Goal: Information Seeking & Learning: Learn about a topic

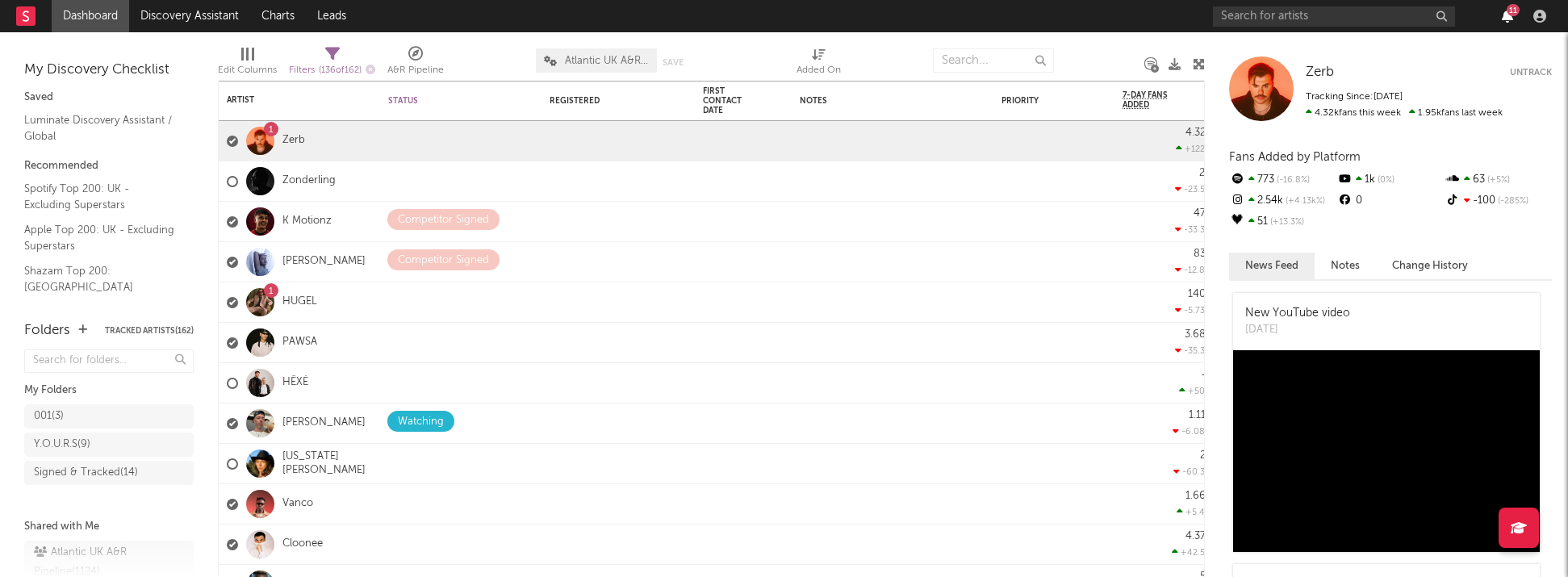
click at [925, 16] on icon "button" at bounding box center [1507, 16] width 11 height 13
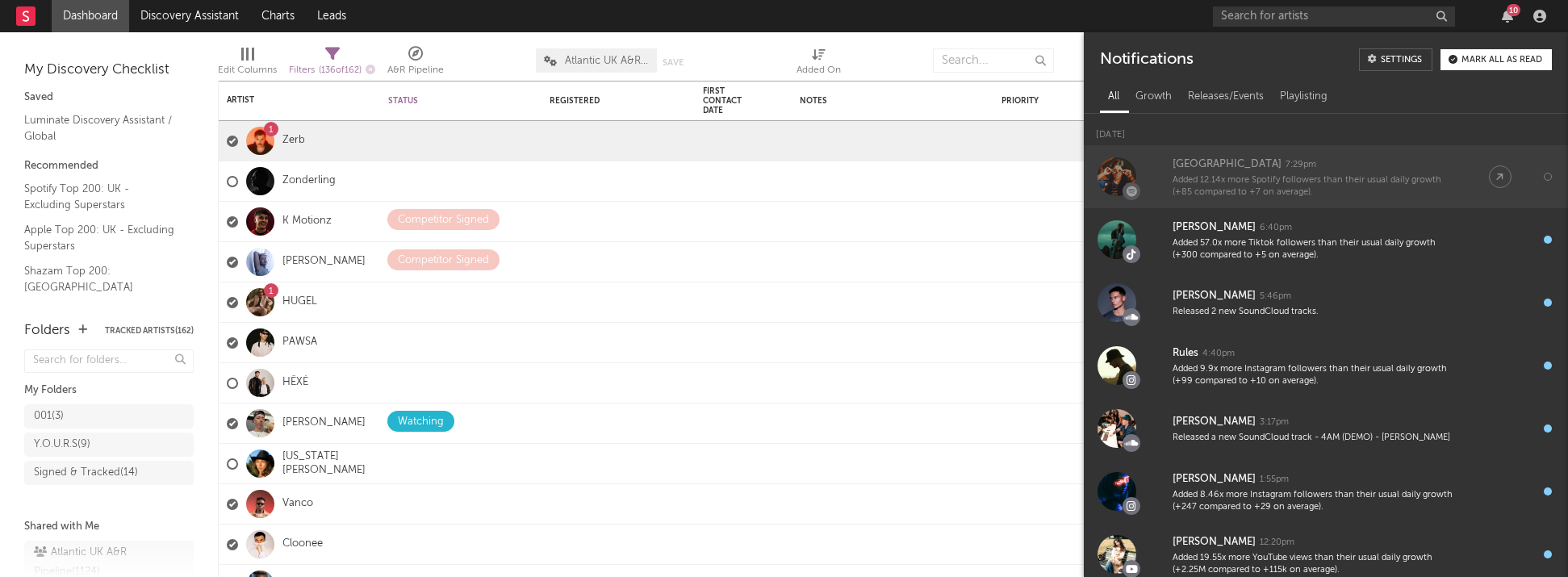
click at [925, 156] on div "Ellia Jaya 7:29pm" at bounding box center [1314, 164] width 284 height 19
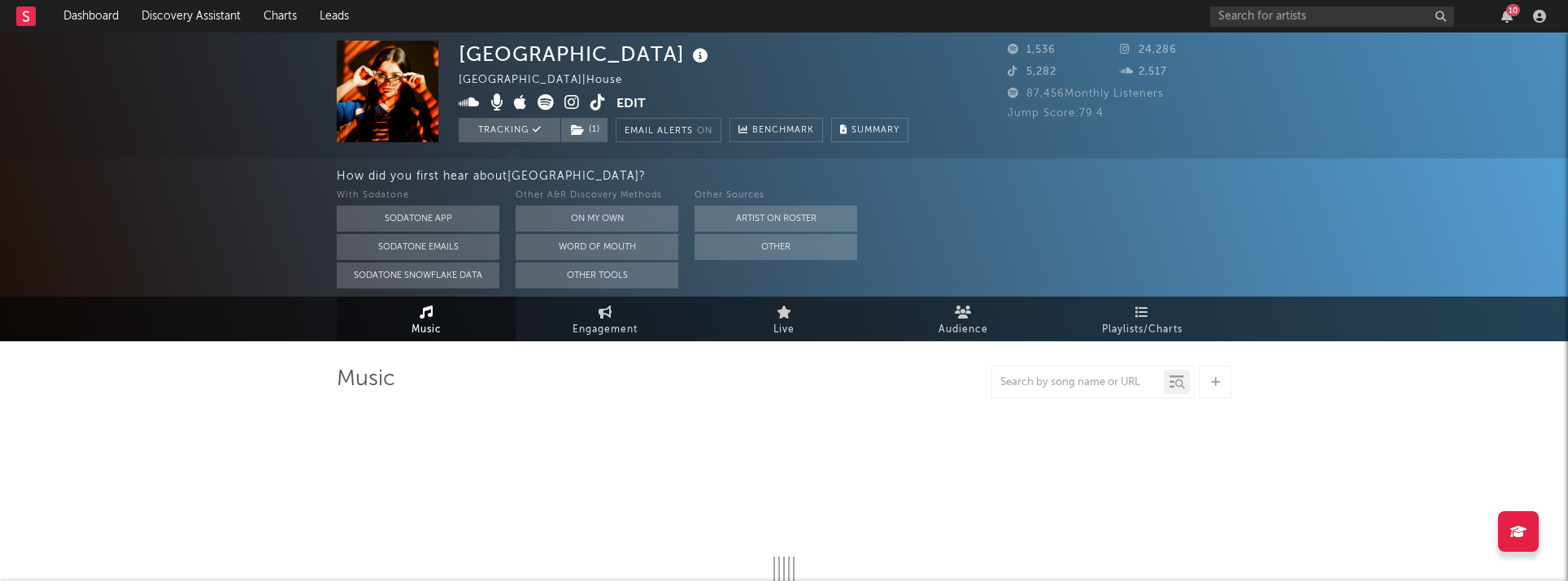
select select "1w"
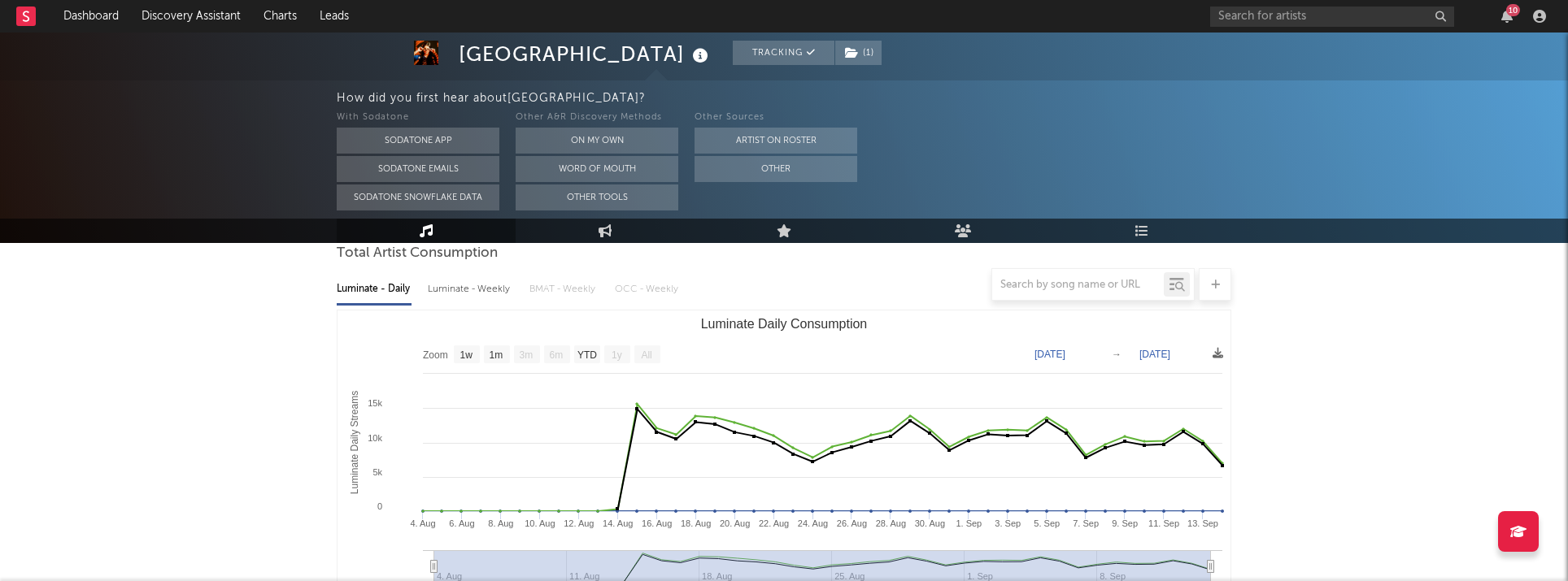
scroll to position [159, 0]
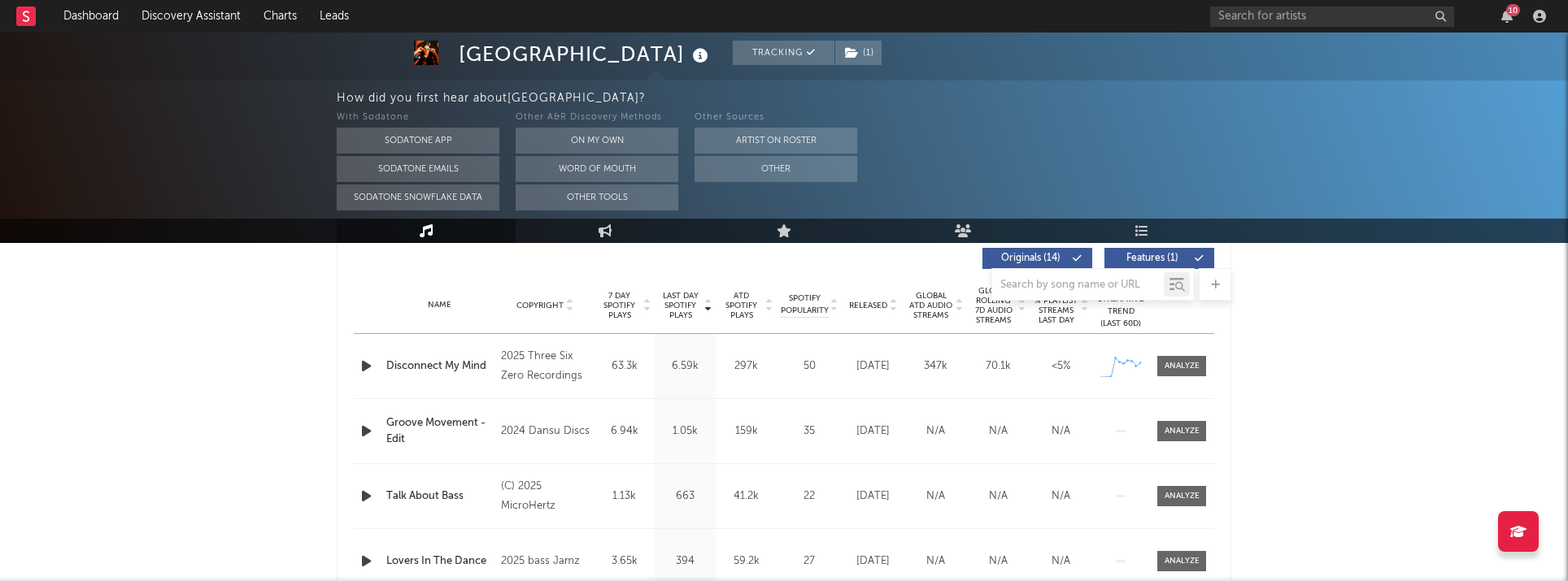
click at [932, 374] on div at bounding box center [1182, 366] width 65 height 20
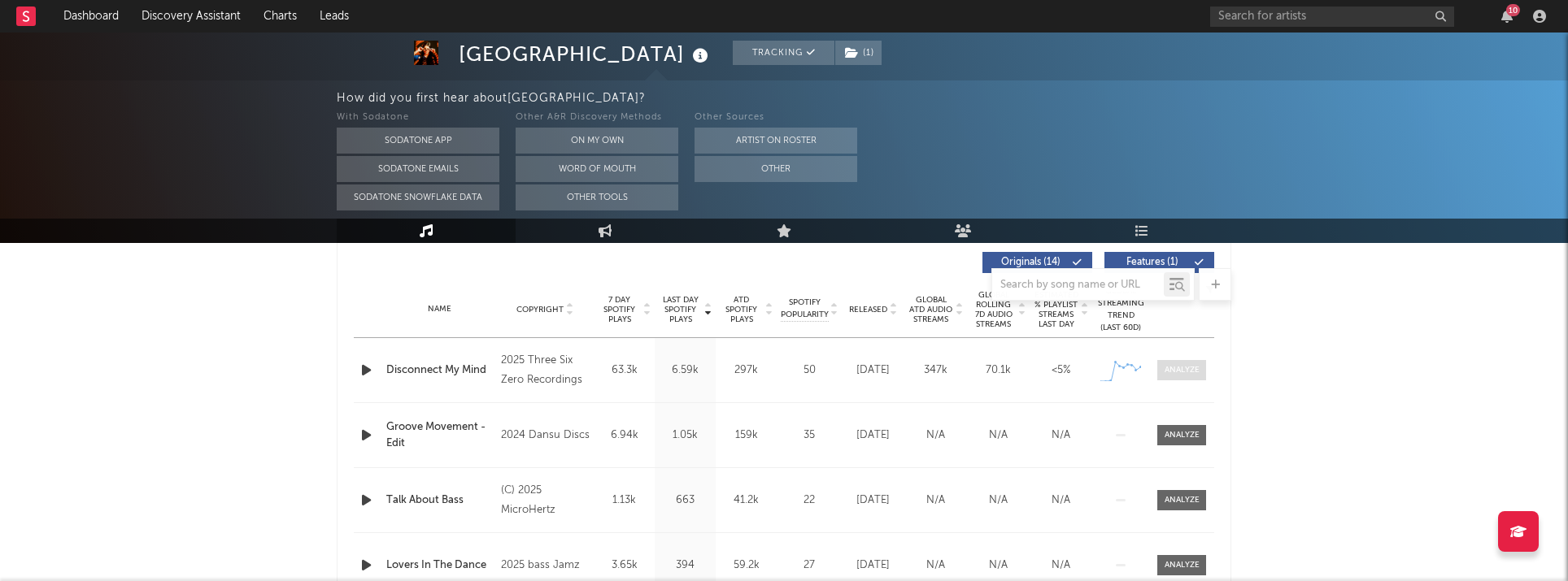
click at [932, 372] on div at bounding box center [1182, 371] width 35 height 12
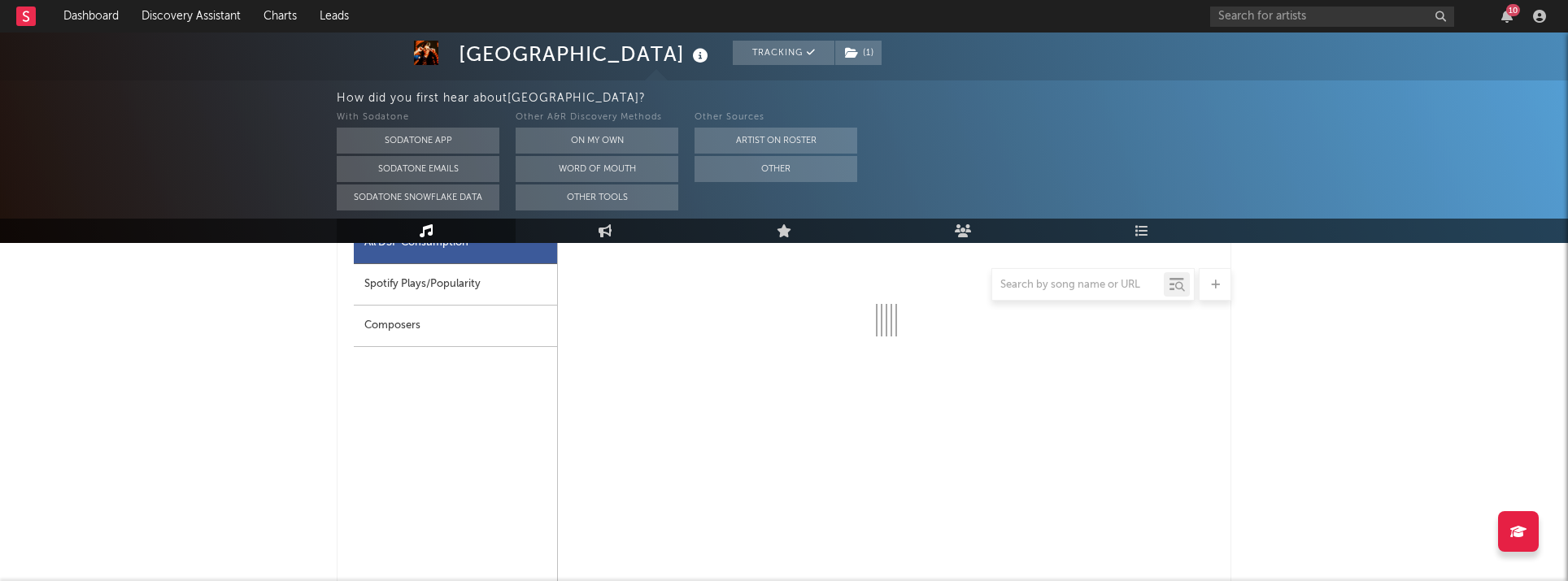
scroll to position [802, 0]
select select "1w"
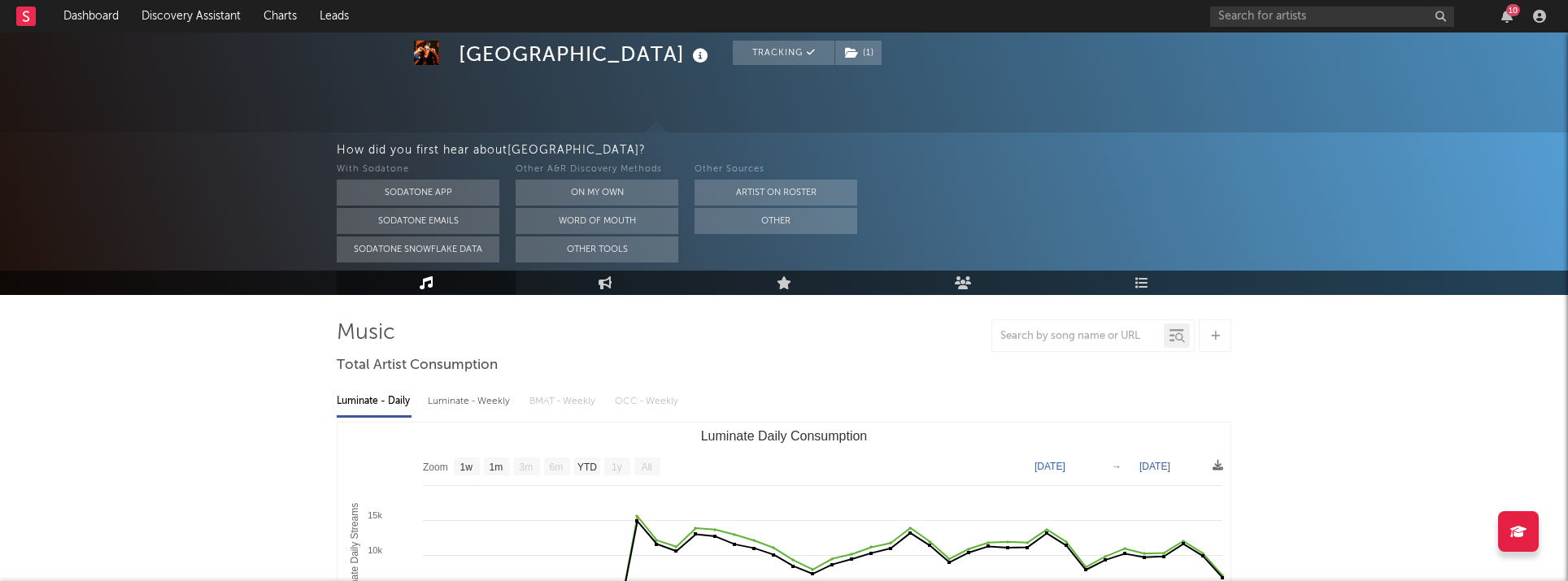
scroll to position [54, 0]
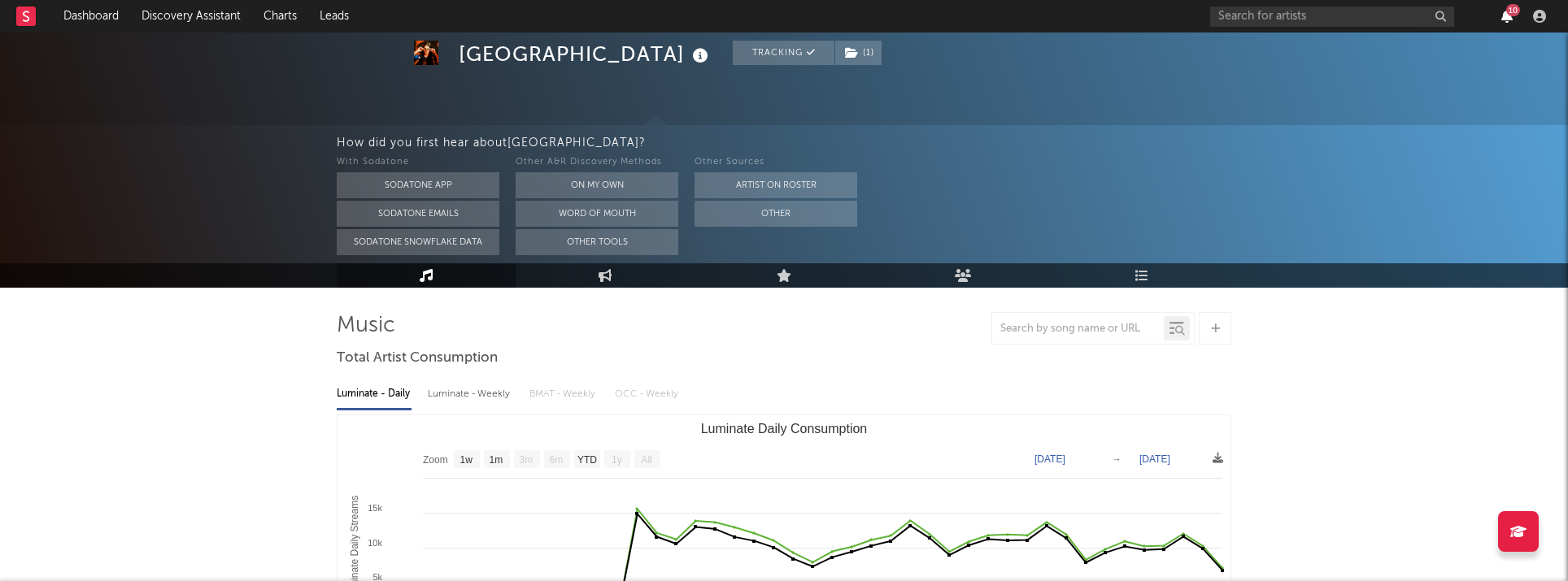
click at [932, 16] on icon "button" at bounding box center [1506, 16] width 11 height 13
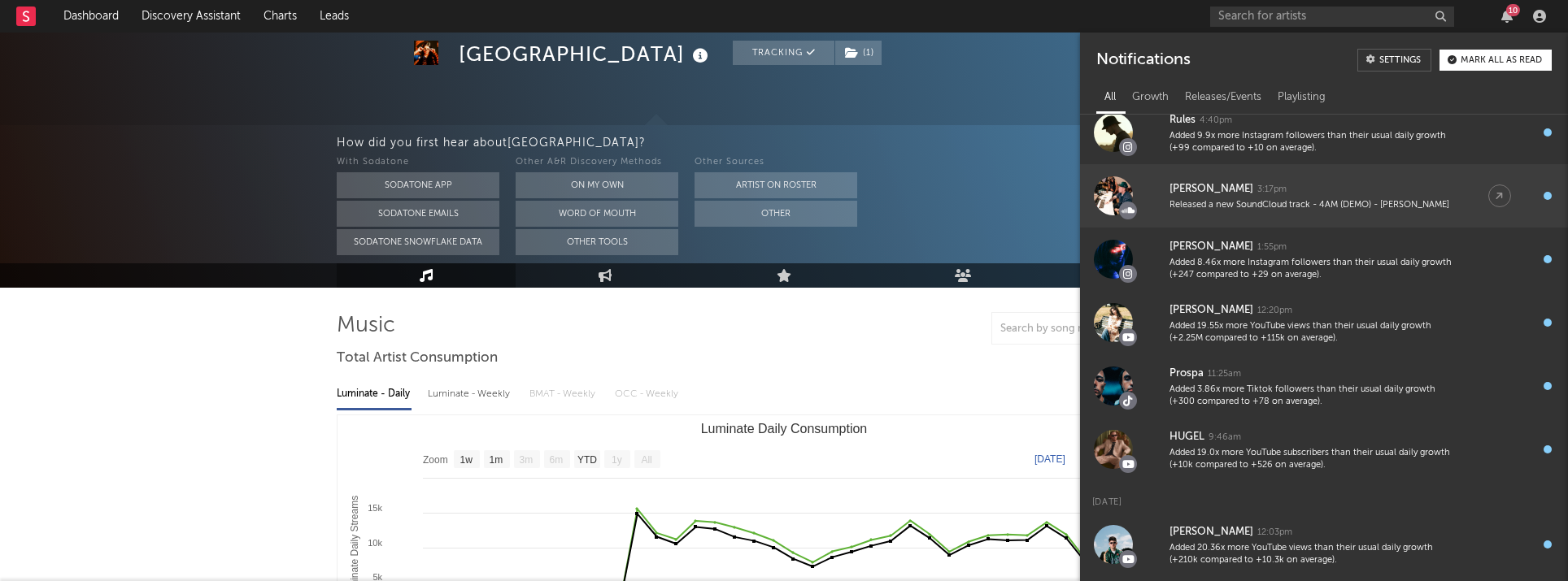
scroll to position [266, 0]
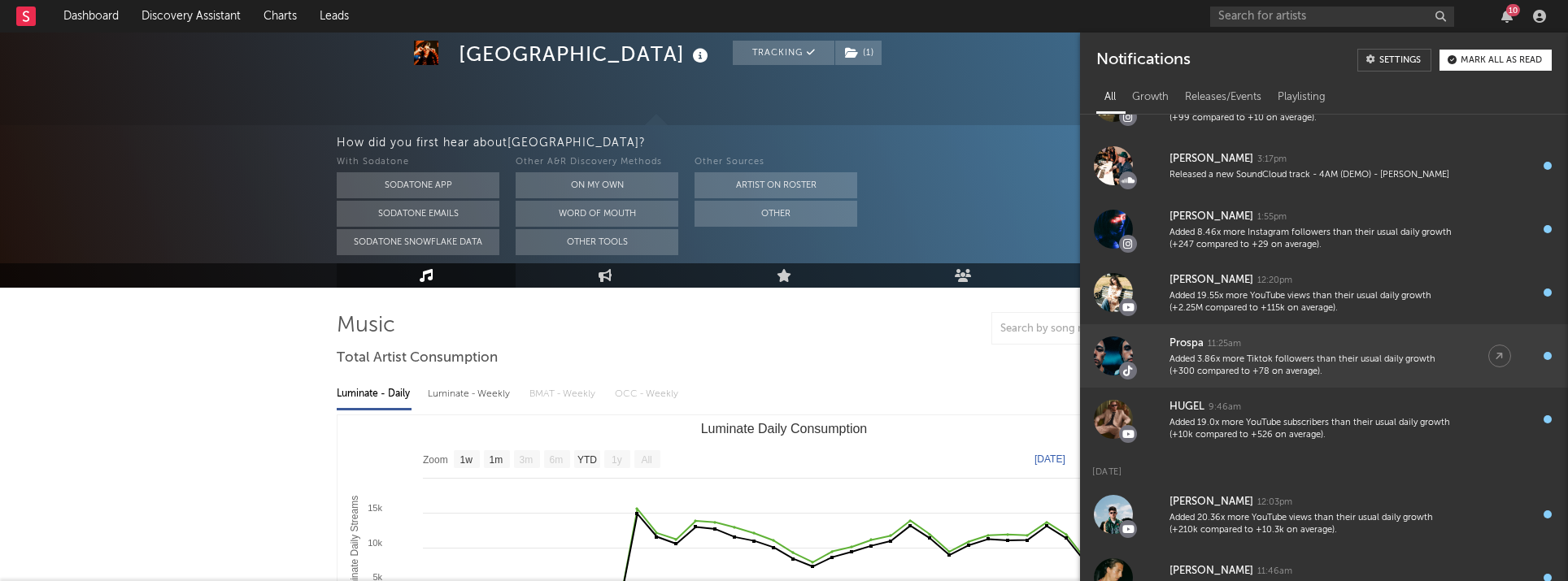
click at [932, 351] on div "Prospa 11:25am" at bounding box center [1312, 344] width 286 height 19
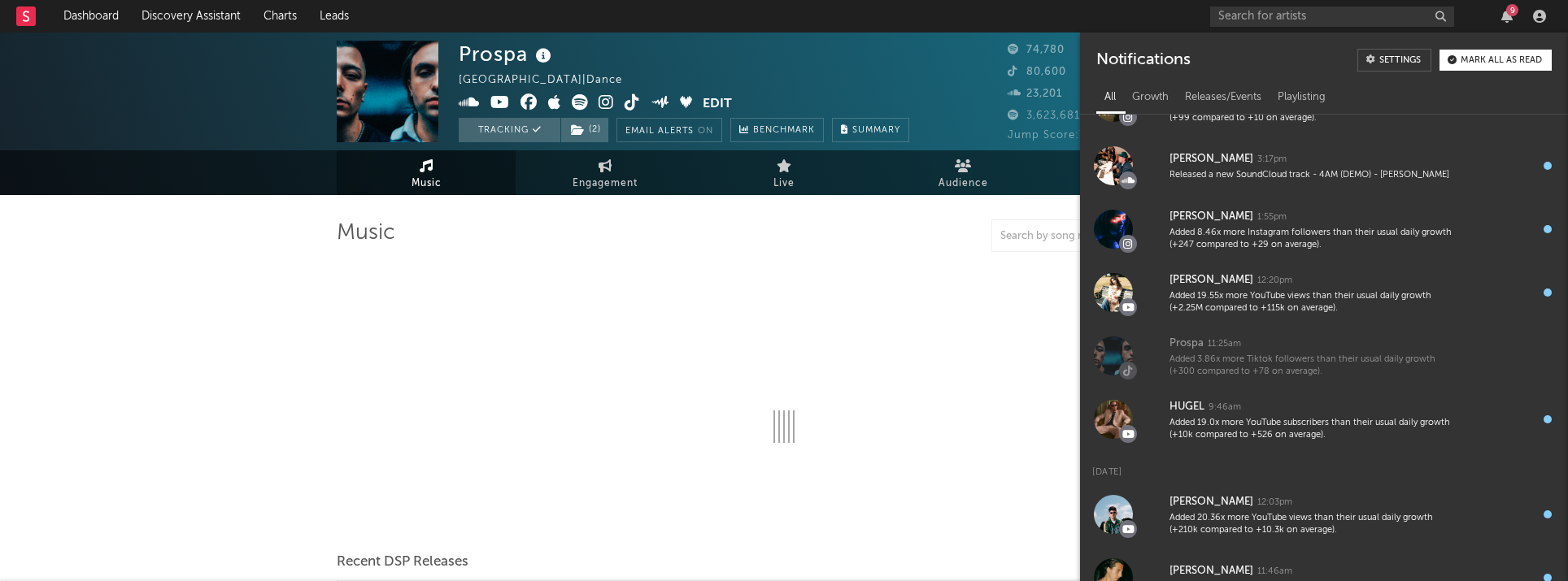
select select "6m"
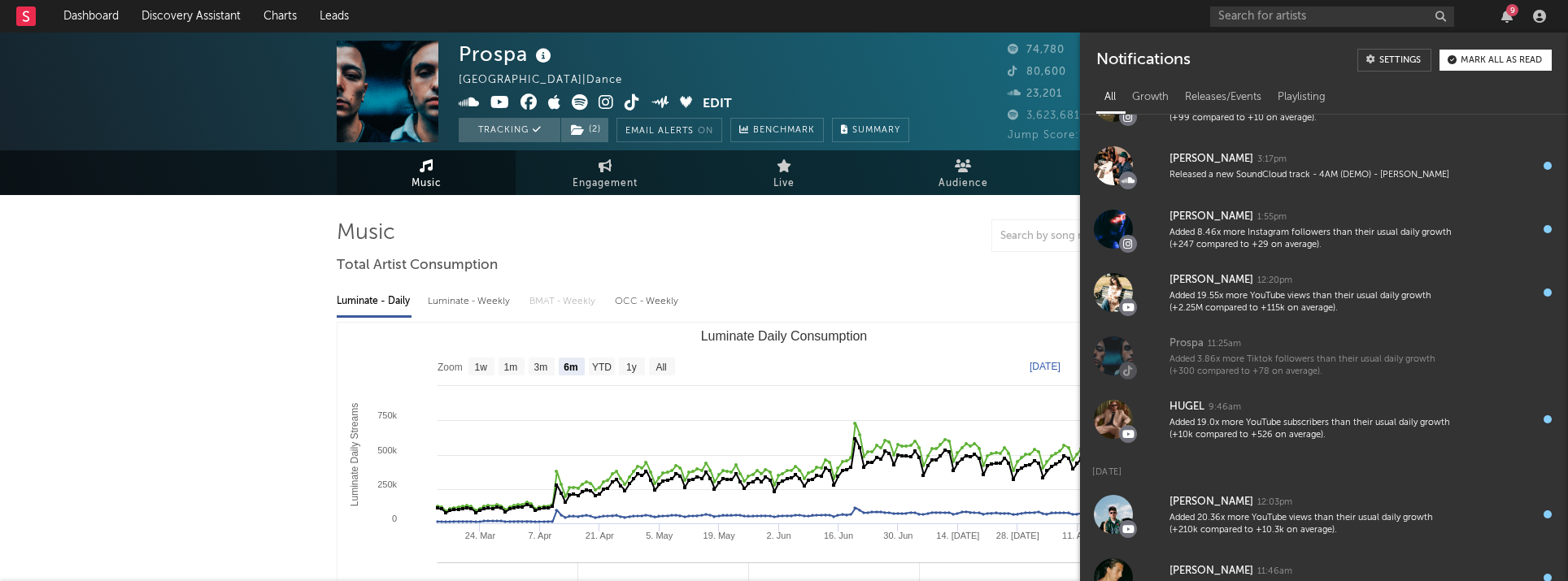
click at [634, 106] on icon at bounding box center [632, 102] width 16 height 16
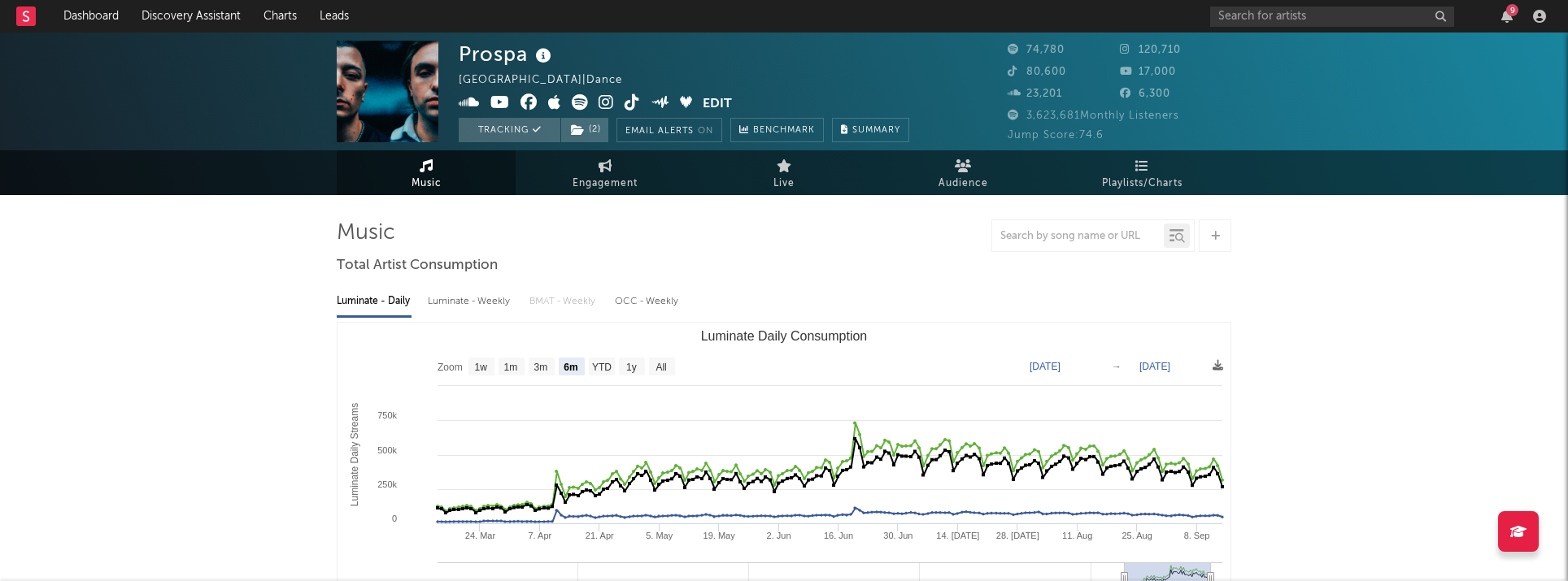
click at [932, 16] on div "9" at bounding box center [1513, 11] width 12 height 12
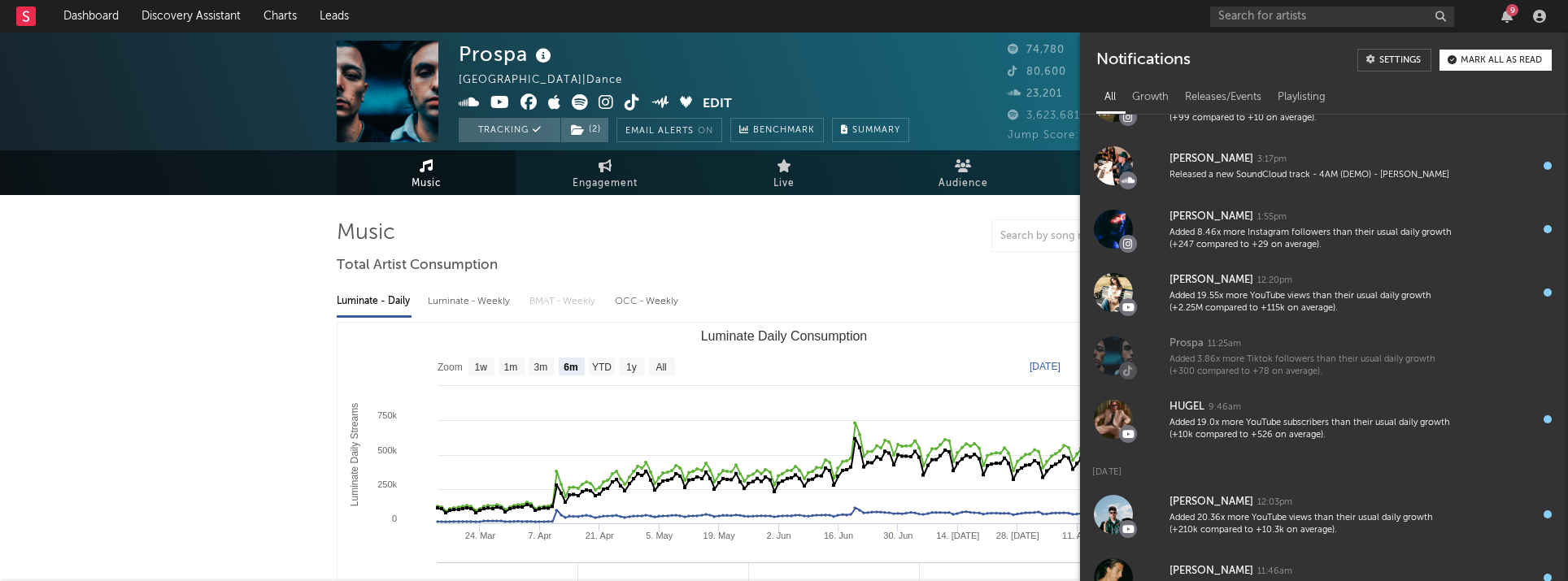
click at [932, 16] on div "9" at bounding box center [1513, 11] width 12 height 12
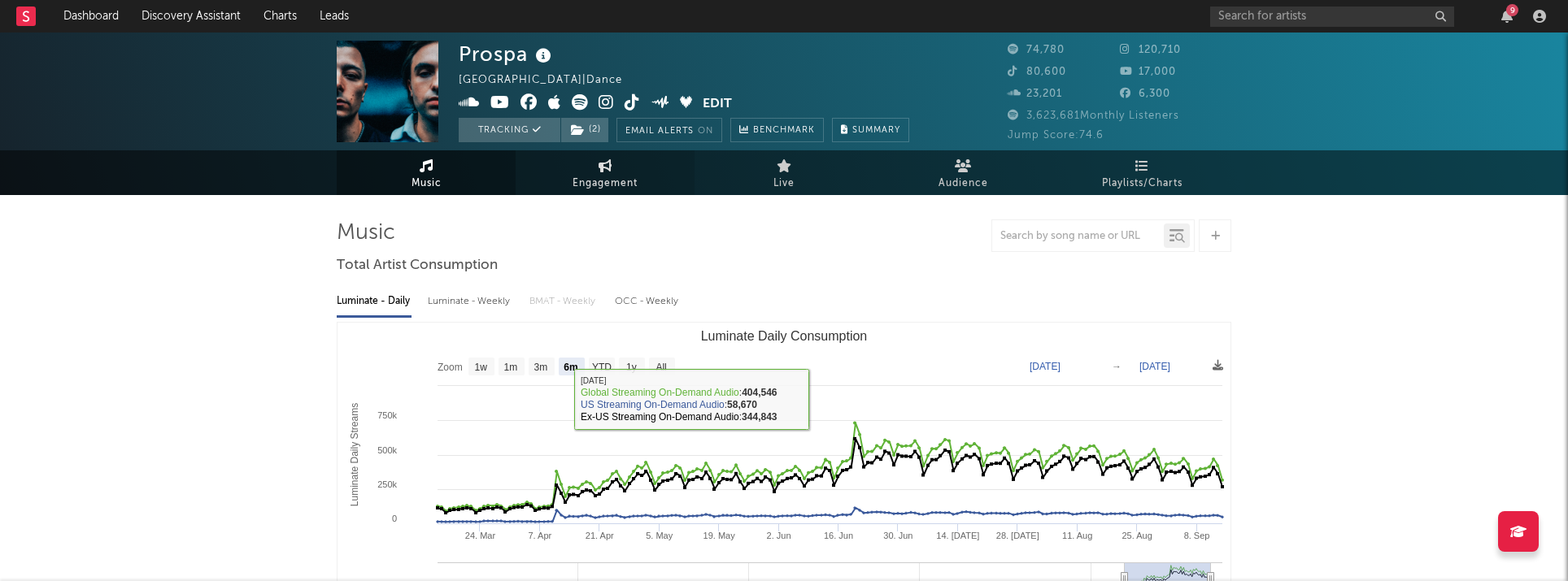
click at [627, 179] on span "Engagement" at bounding box center [605, 184] width 65 height 19
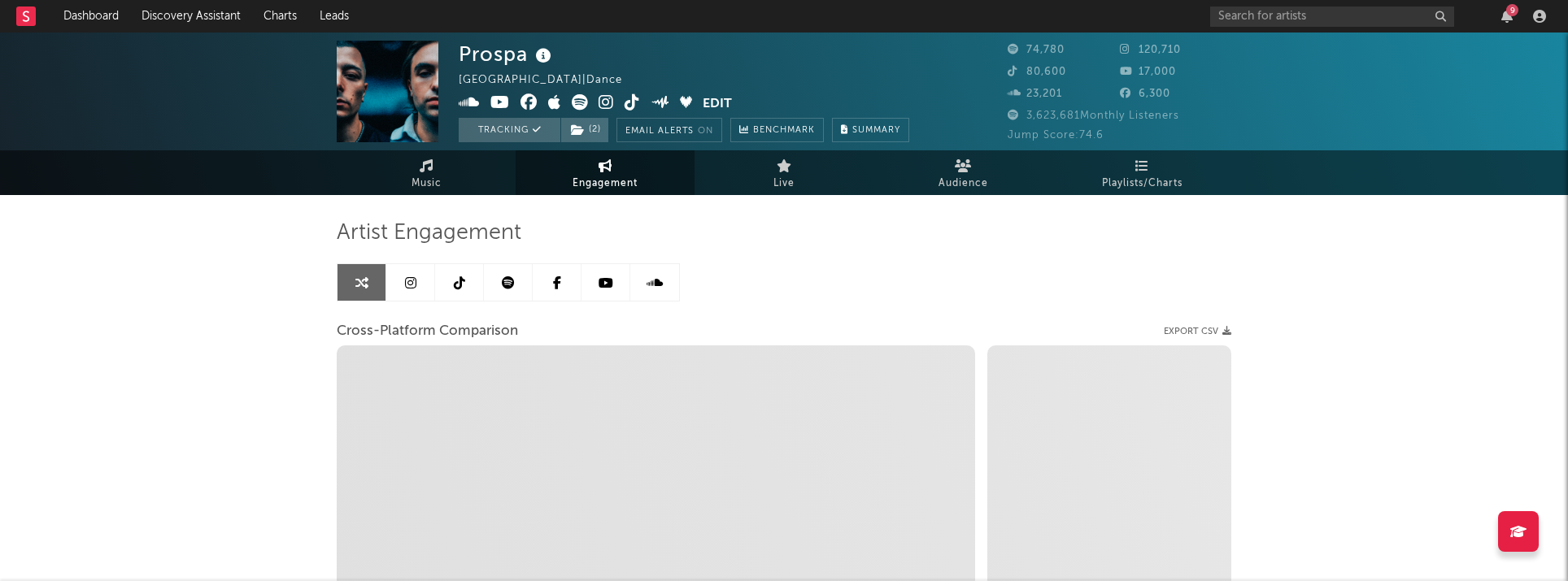
select select "1w"
click at [428, 176] on span "Music" at bounding box center [426, 184] width 30 height 19
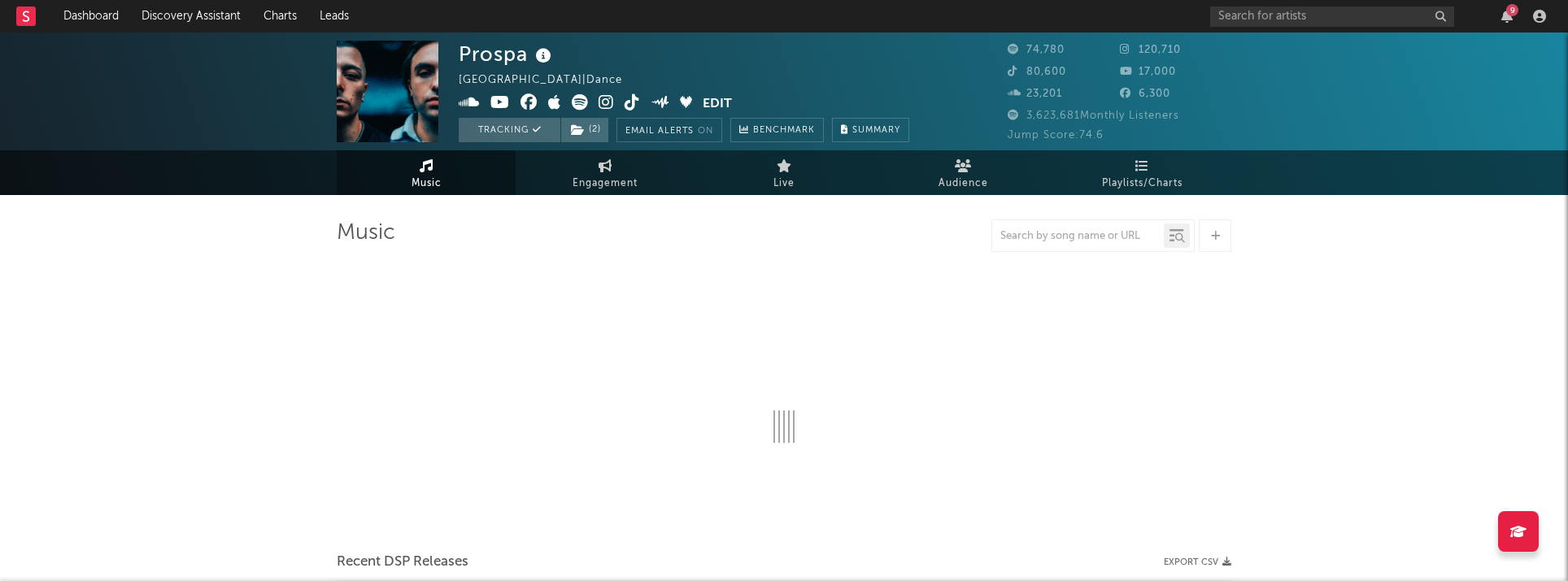
select select "6m"
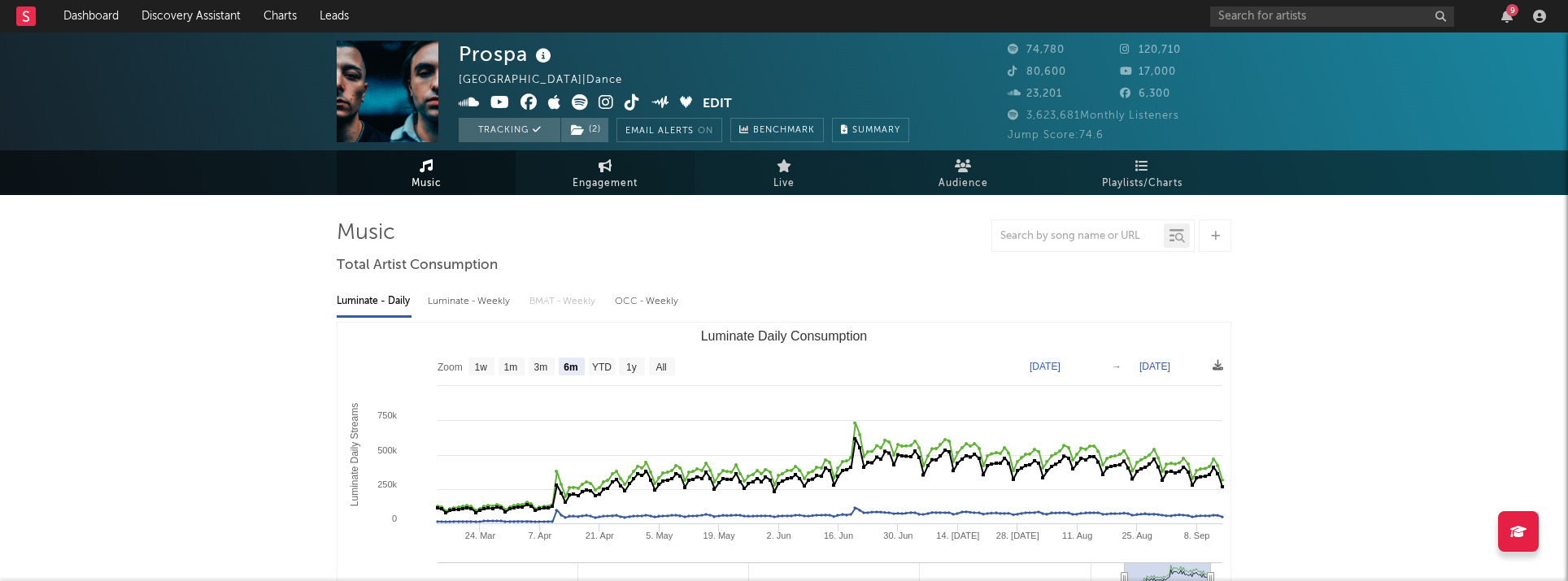
click at [551, 165] on link "Engagement" at bounding box center [605, 173] width 179 height 45
select select "1m"
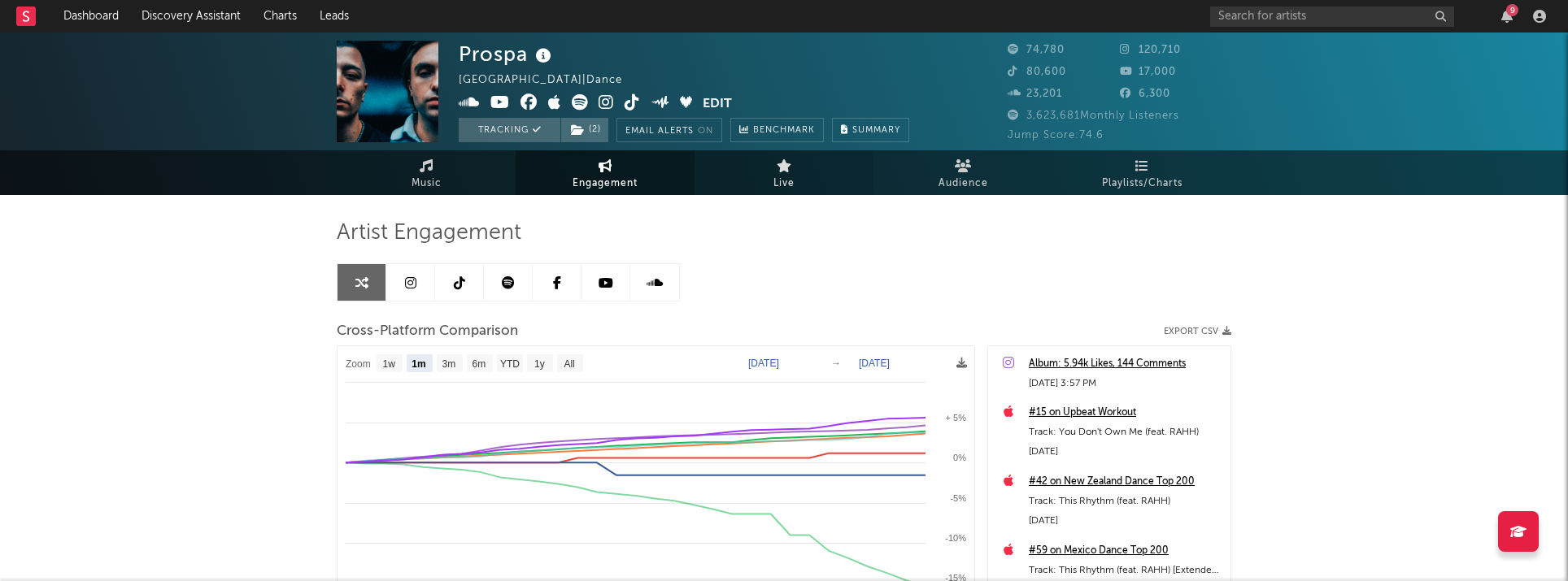
click at [786, 168] on icon at bounding box center [784, 165] width 16 height 13
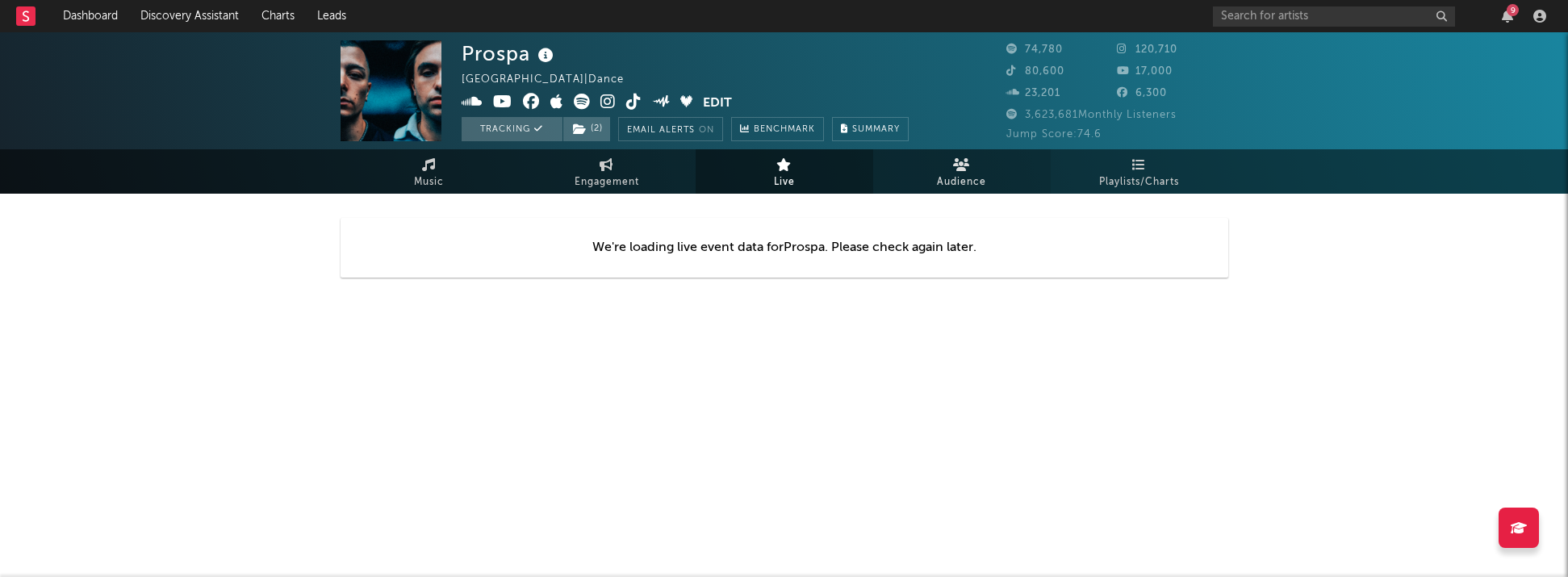
click at [925, 162] on link "Audience" at bounding box center [961, 171] width 177 height 45
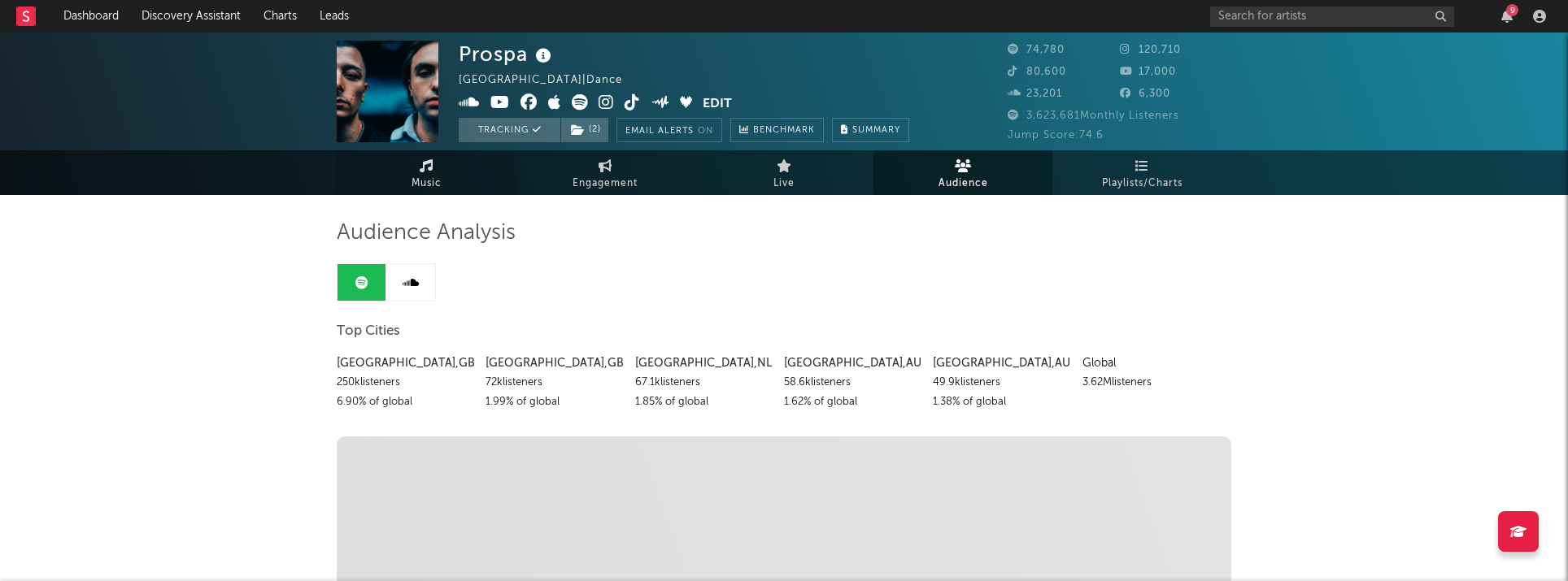
click at [395, 173] on link "Music" at bounding box center [425, 173] width 179 height 45
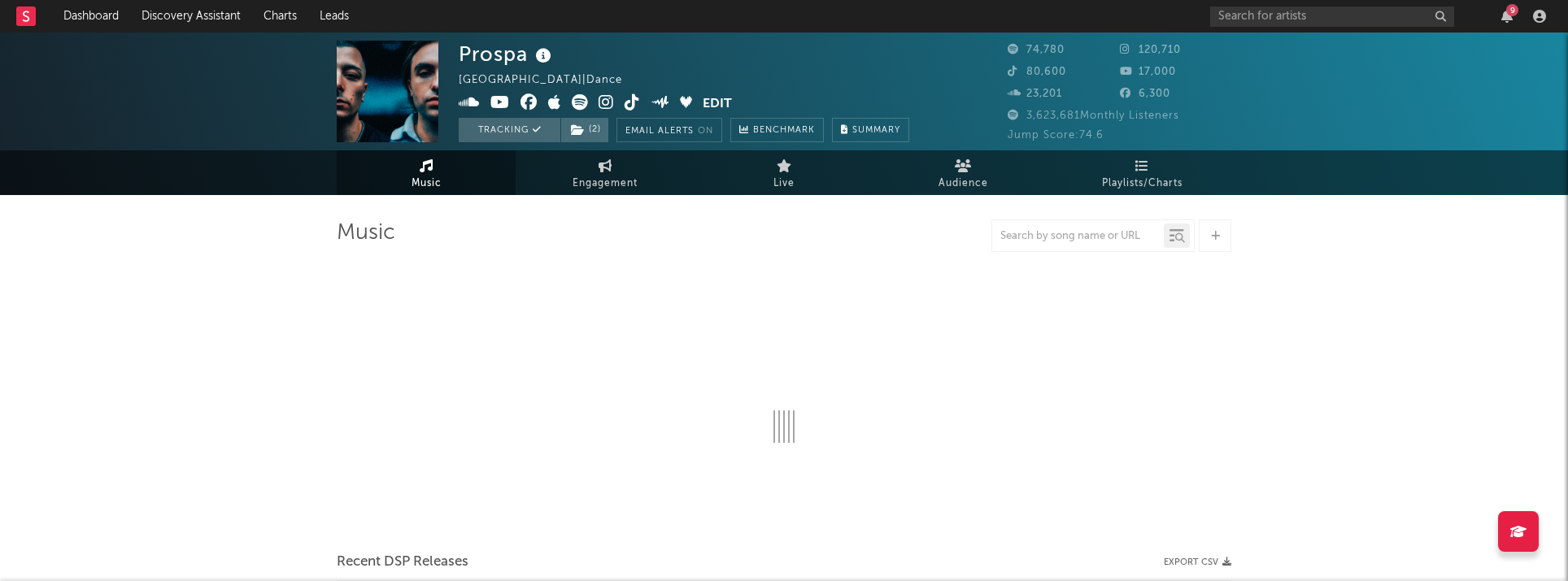
scroll to position [136, 0]
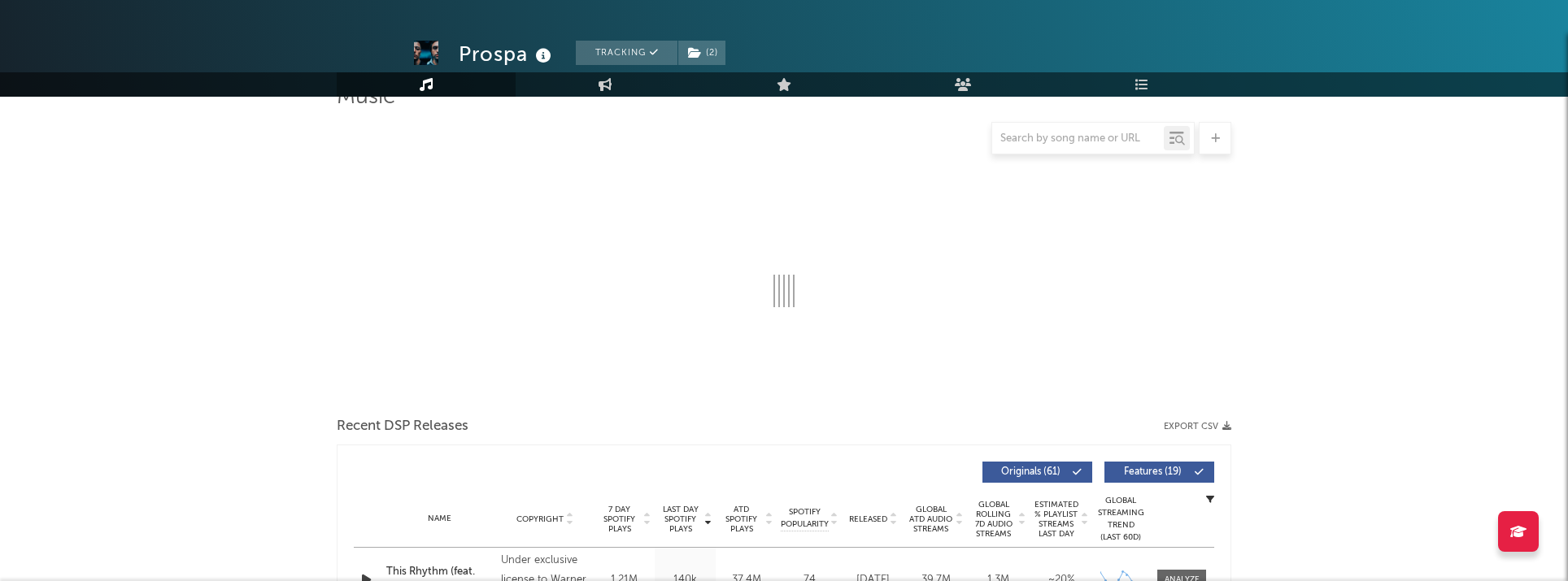
select select "6m"
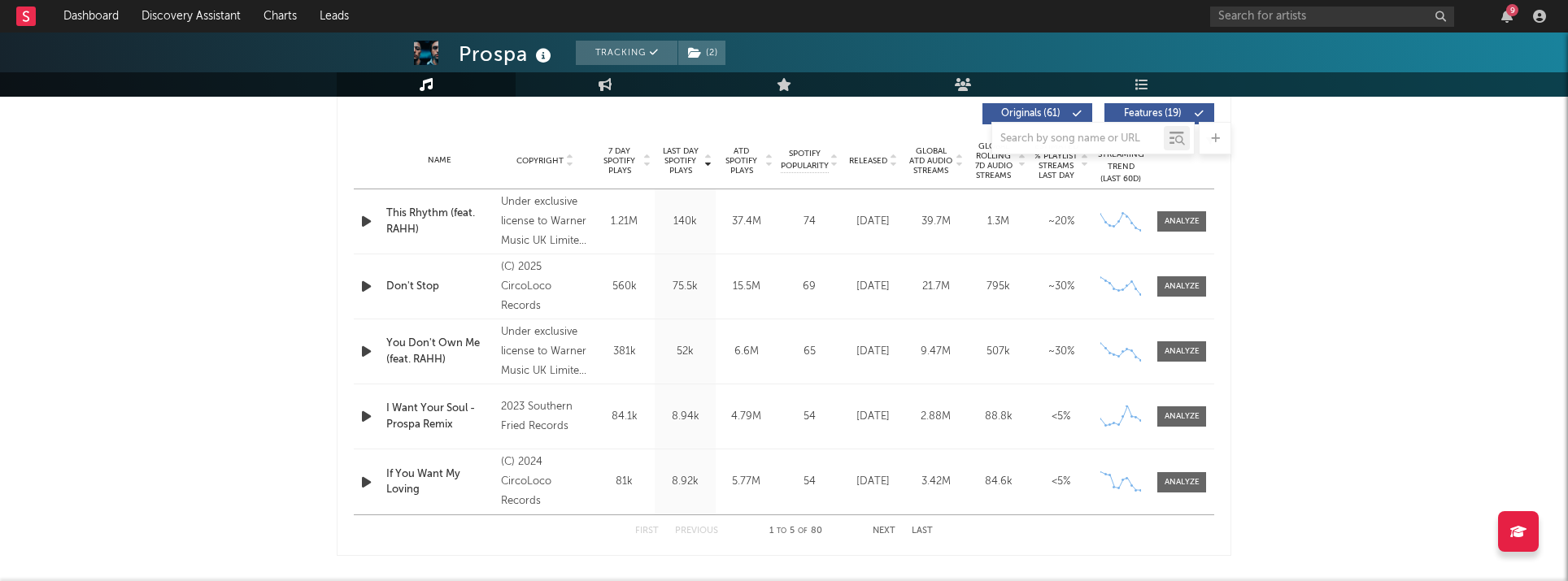
scroll to position [256, 0]
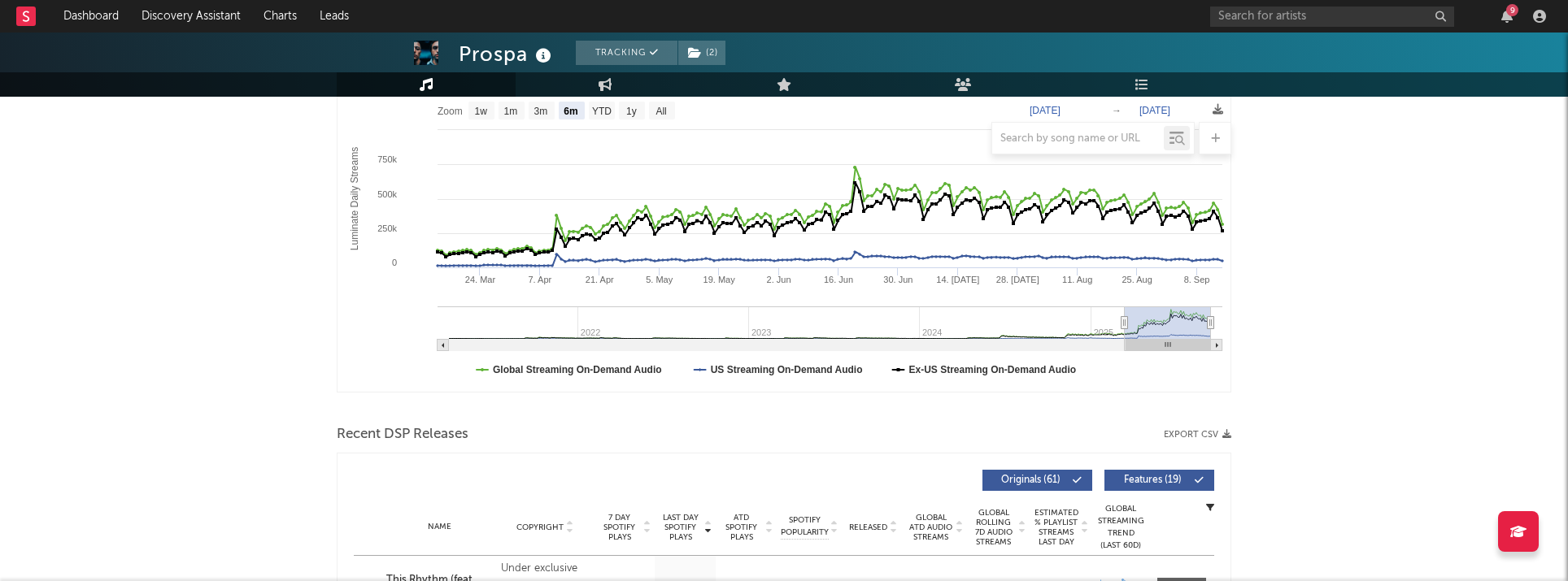
click at [932, 13] on div "9" at bounding box center [1513, 11] width 12 height 12
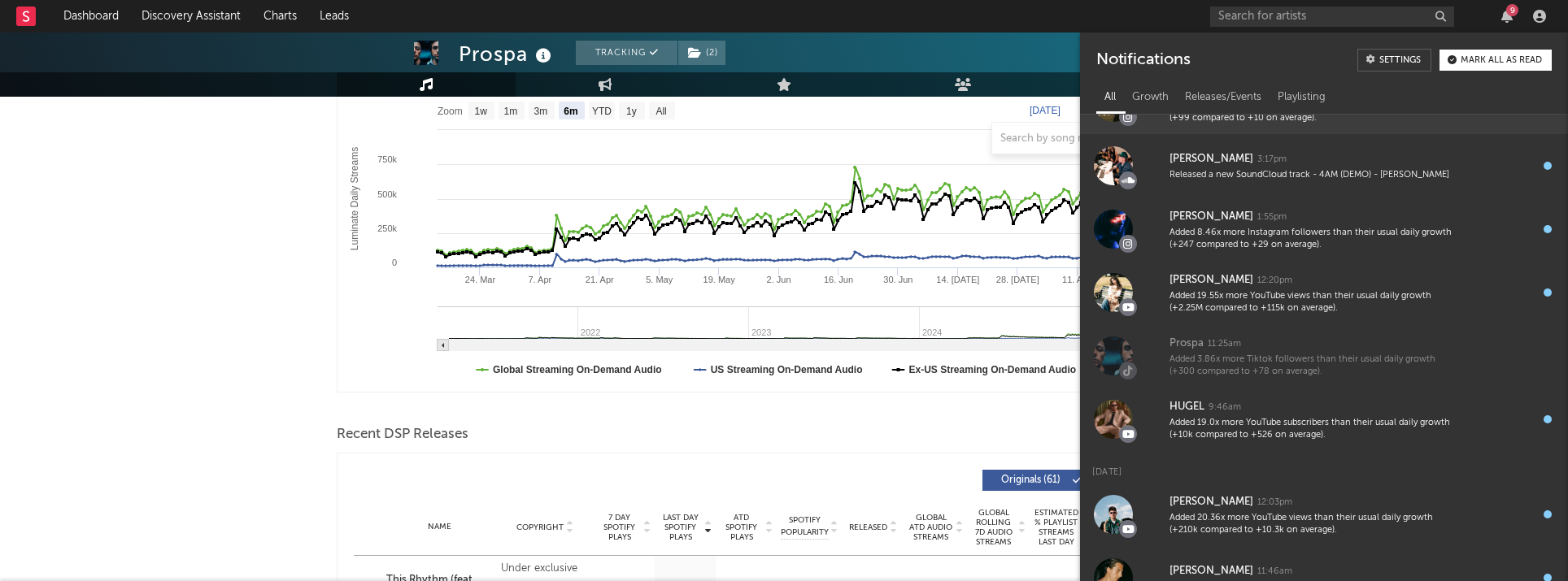
scroll to position [0, 0]
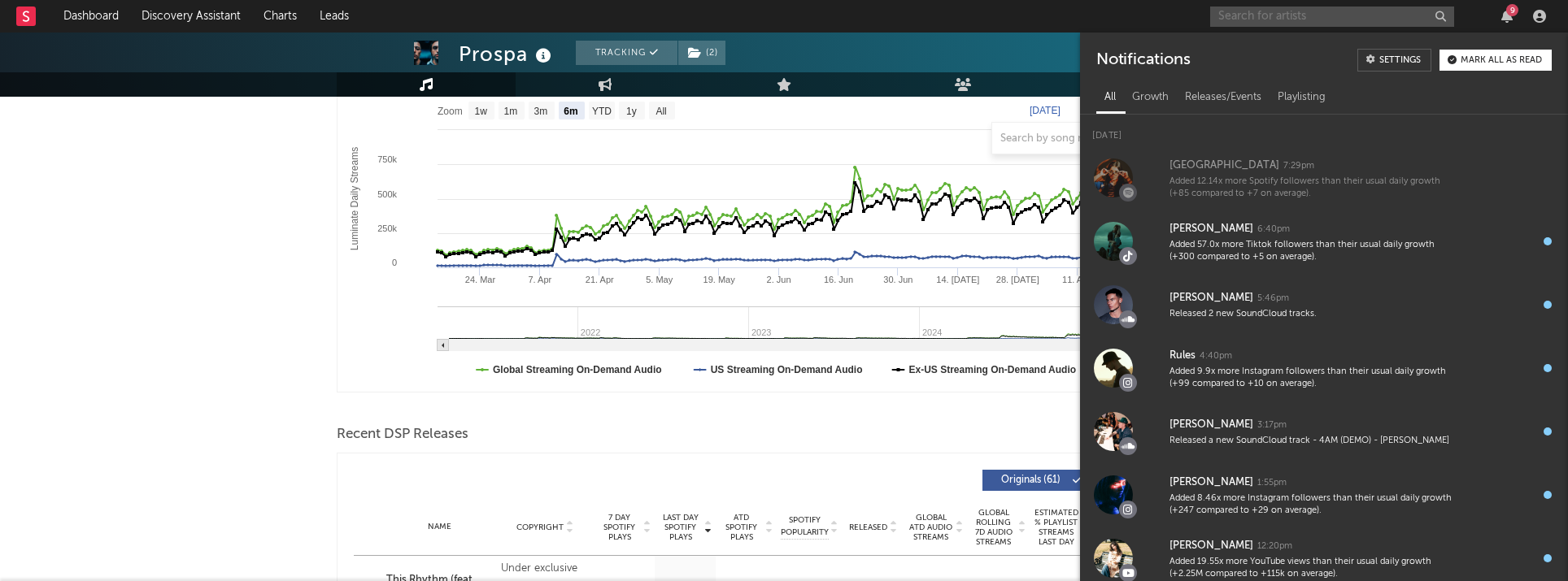
click at [932, 19] on input "text" at bounding box center [1331, 16] width 244 height 20
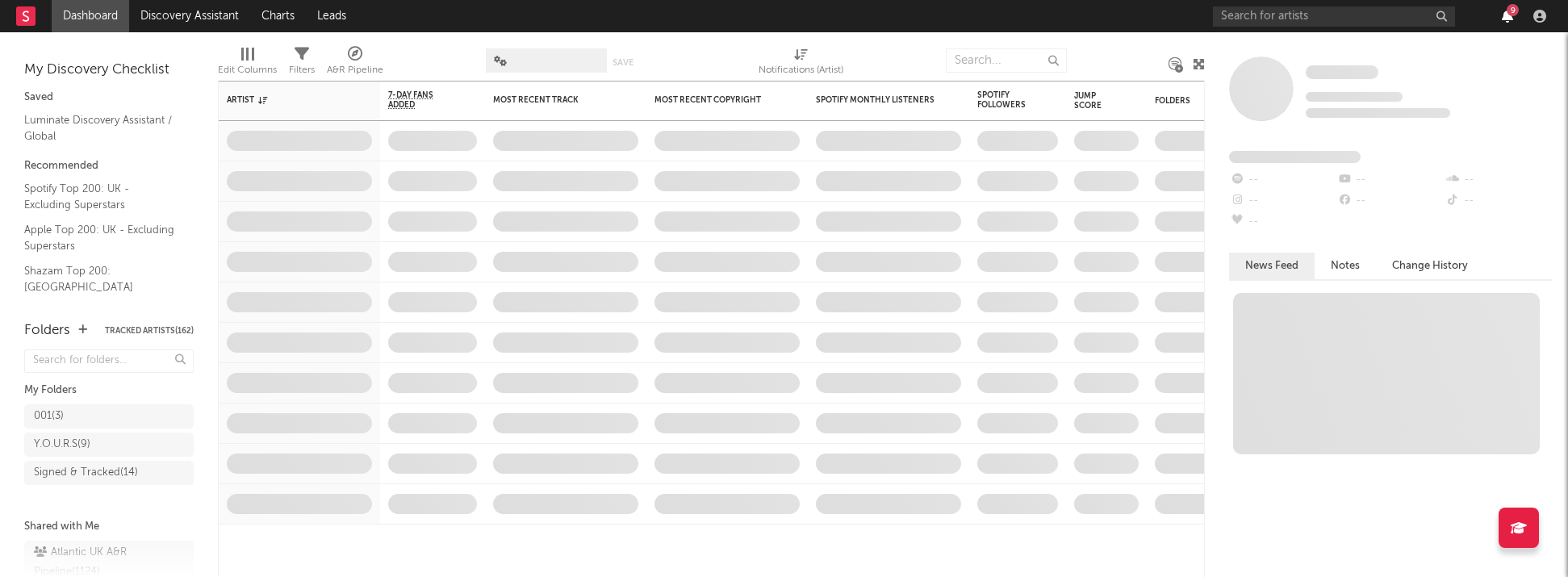
click at [1509, 19] on icon "button" at bounding box center [1507, 16] width 11 height 13
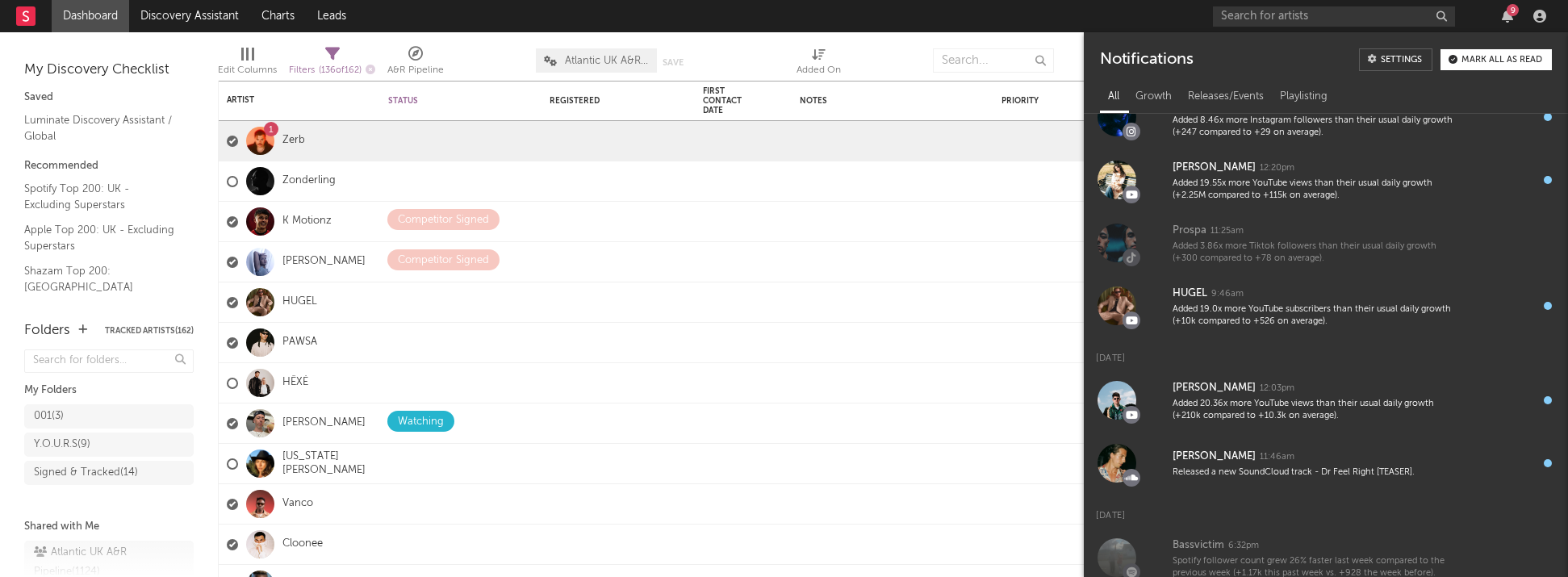
scroll to position [386, 0]
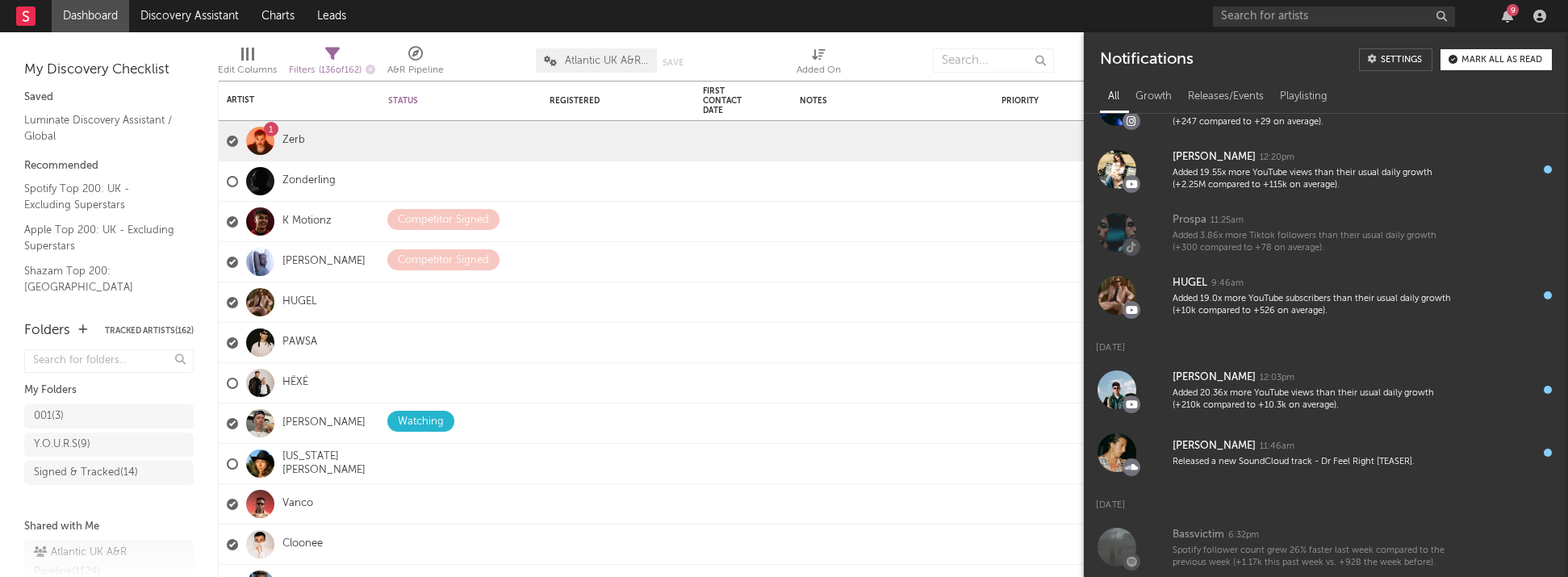
click at [1512, 15] on div "9" at bounding box center [1512, 10] width 12 height 12
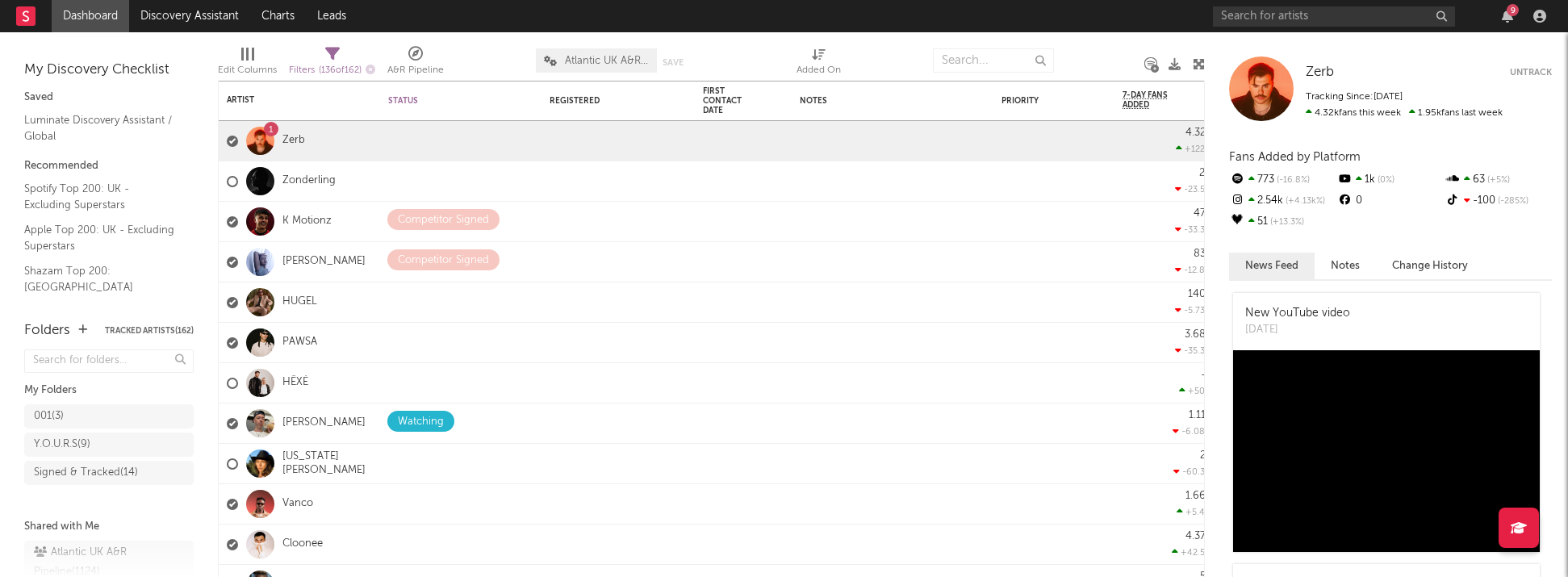
click at [1513, 13] on div "9" at bounding box center [1512, 10] width 12 height 12
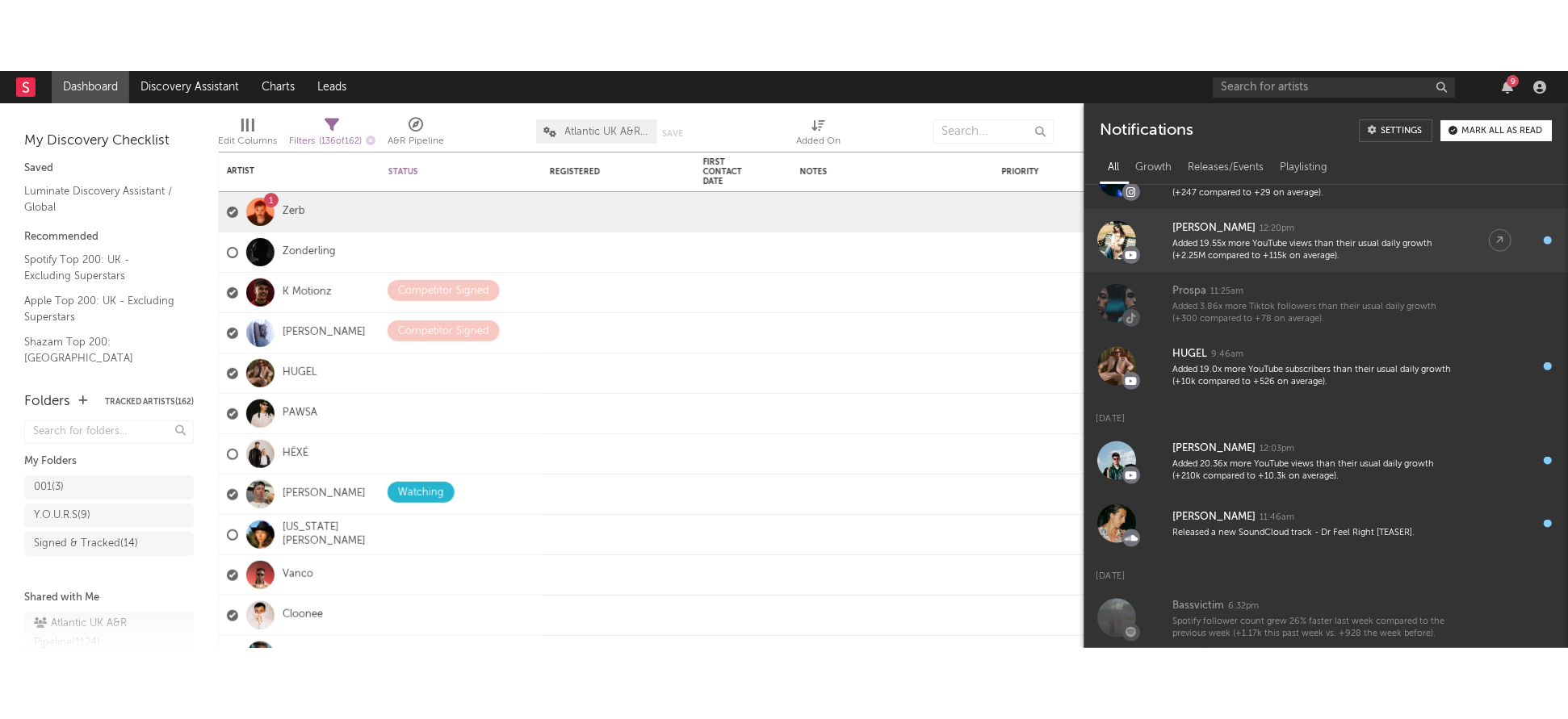
scroll to position [0, 0]
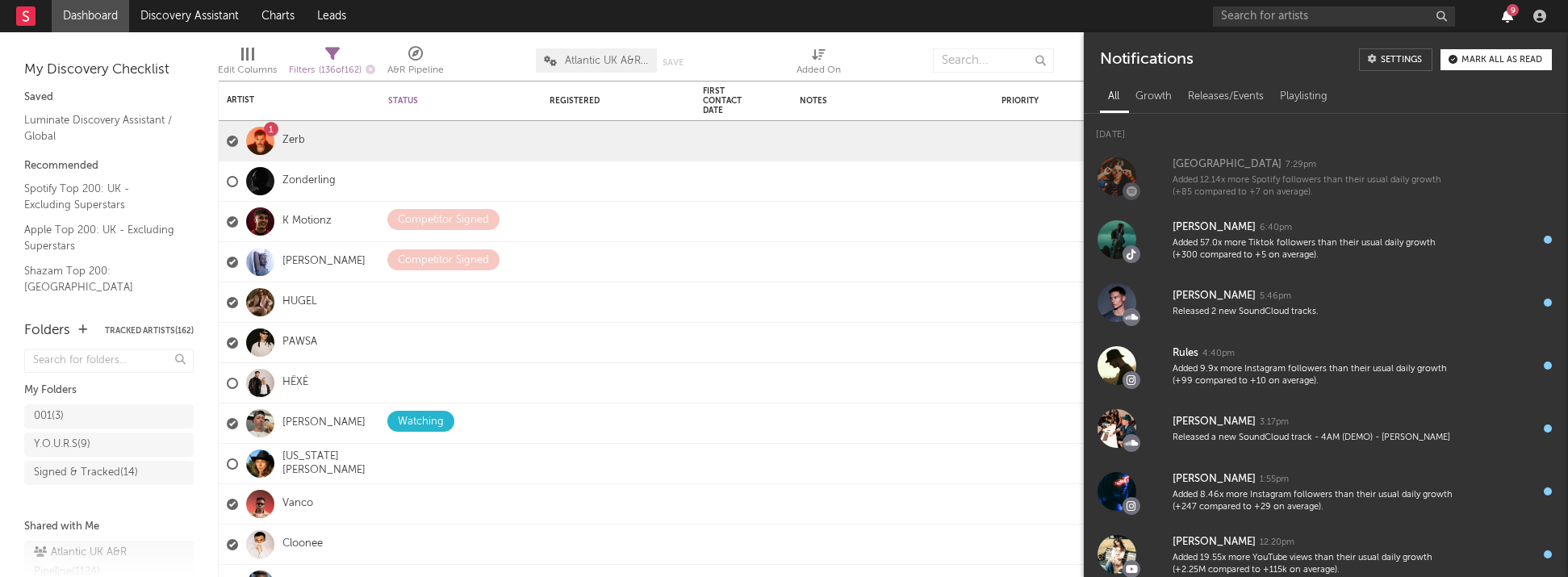
click at [1507, 18] on icon "button" at bounding box center [1507, 16] width 11 height 13
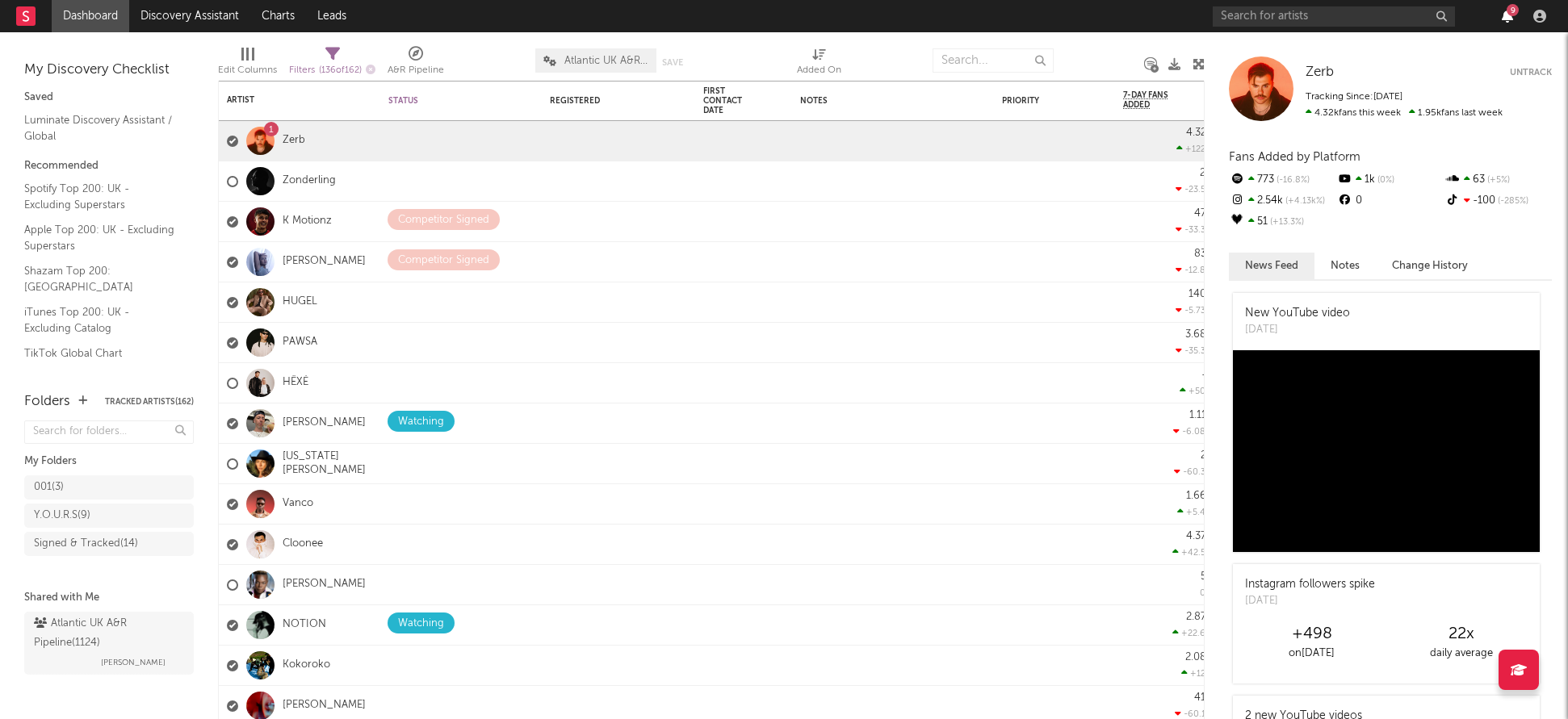
click at [1507, 14] on button "9" at bounding box center [1507, 16] width 11 height 13
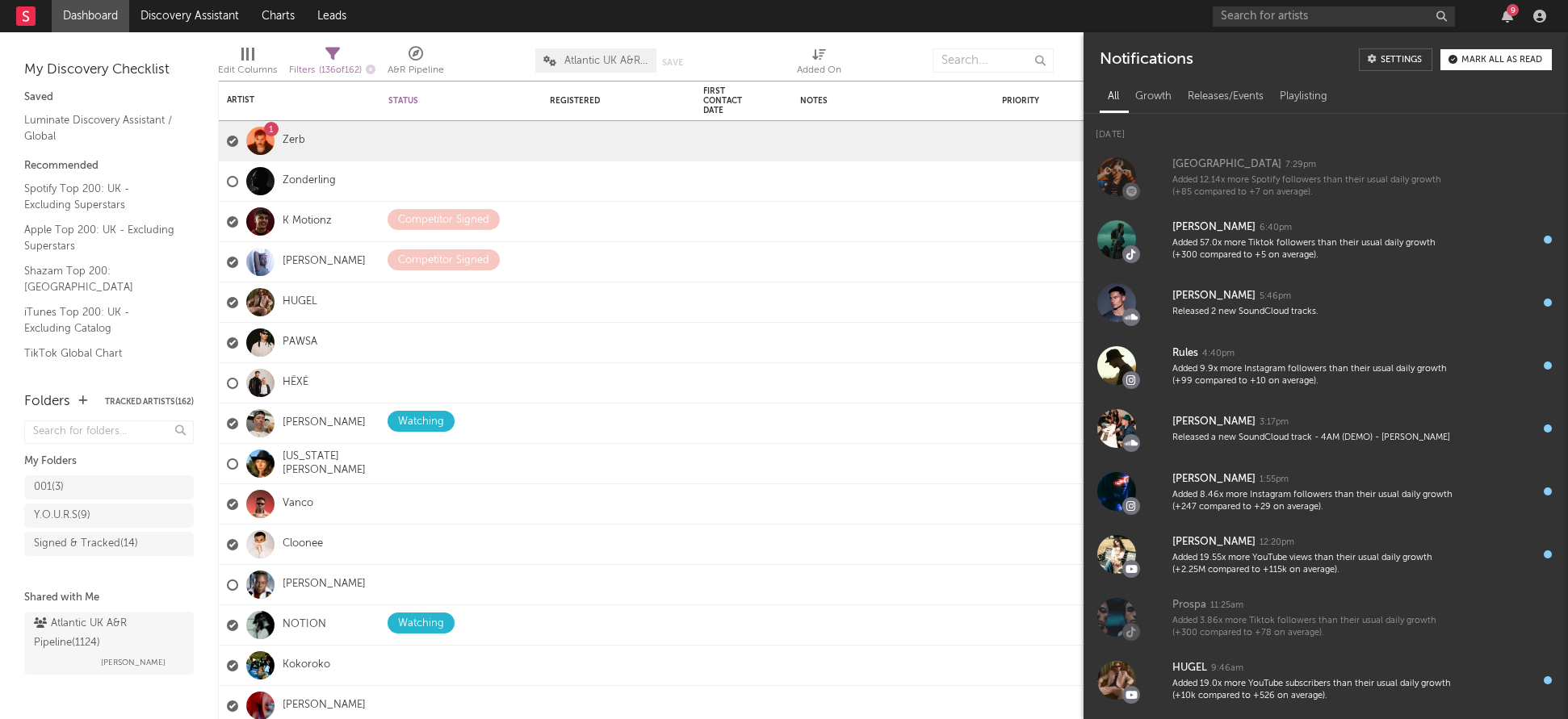
click at [1510, 15] on div "9" at bounding box center [1513, 10] width 12 height 12
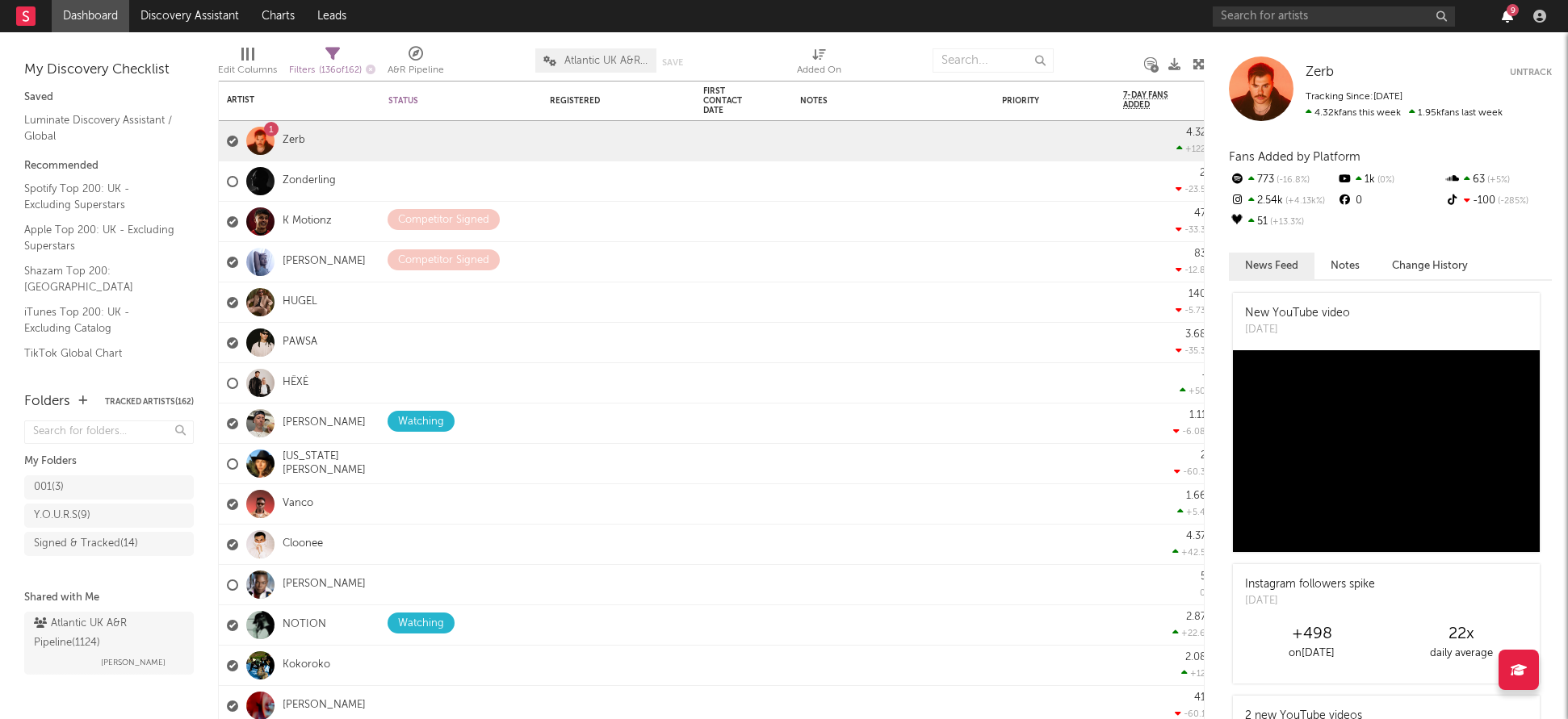
click at [1507, 18] on icon "button" at bounding box center [1507, 16] width 11 height 13
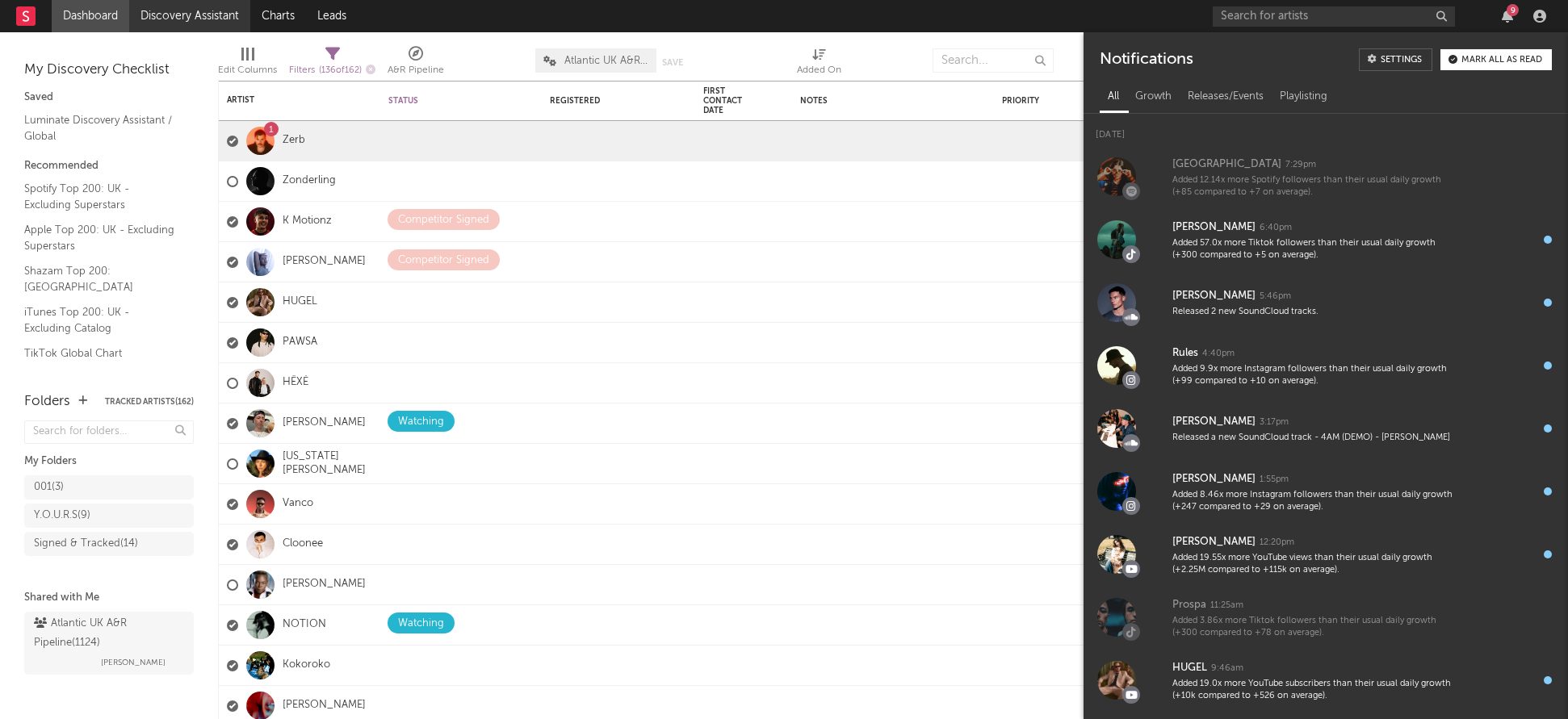
click at [171, 24] on link "Discovery Assistant" at bounding box center [190, 16] width 121 height 32
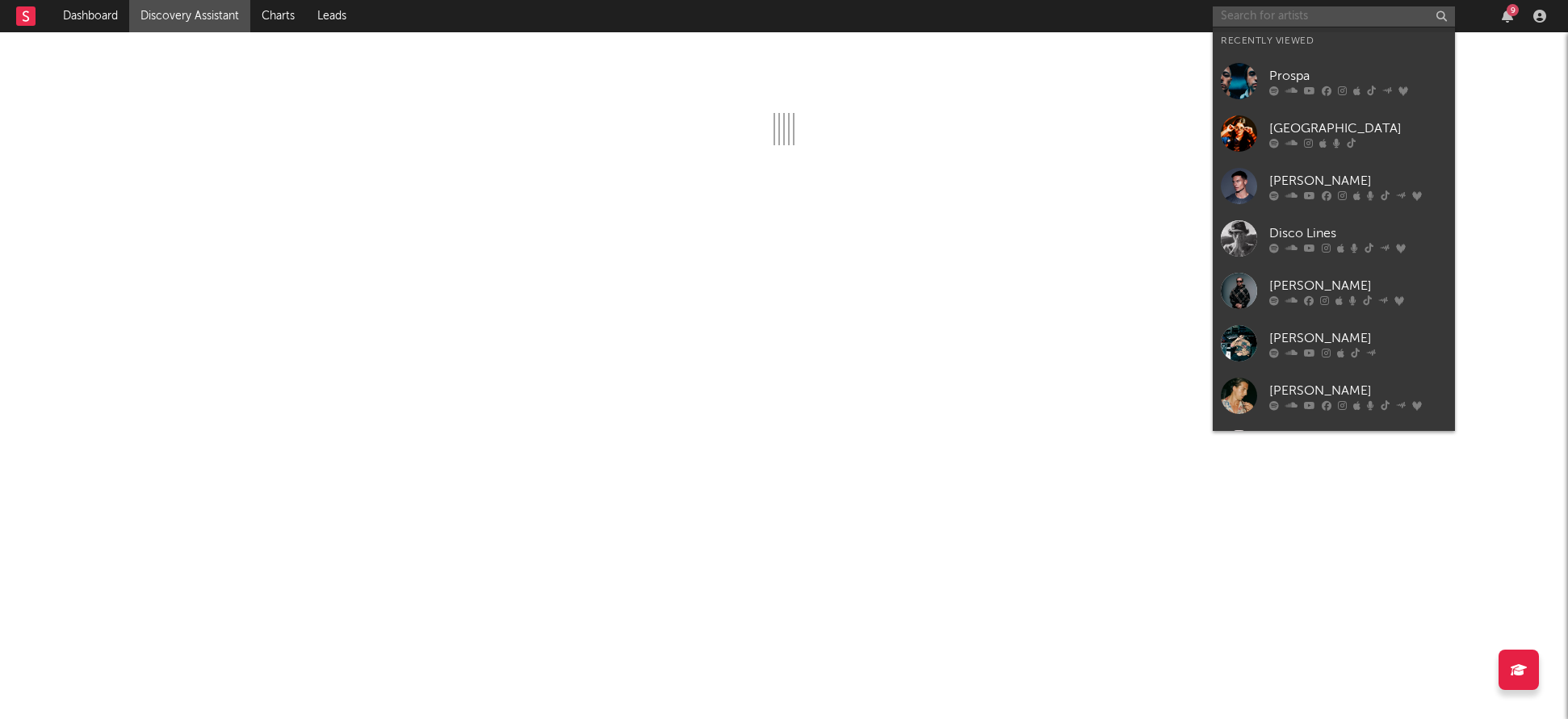
click at [1397, 16] on input "text" at bounding box center [1333, 16] width 242 height 20
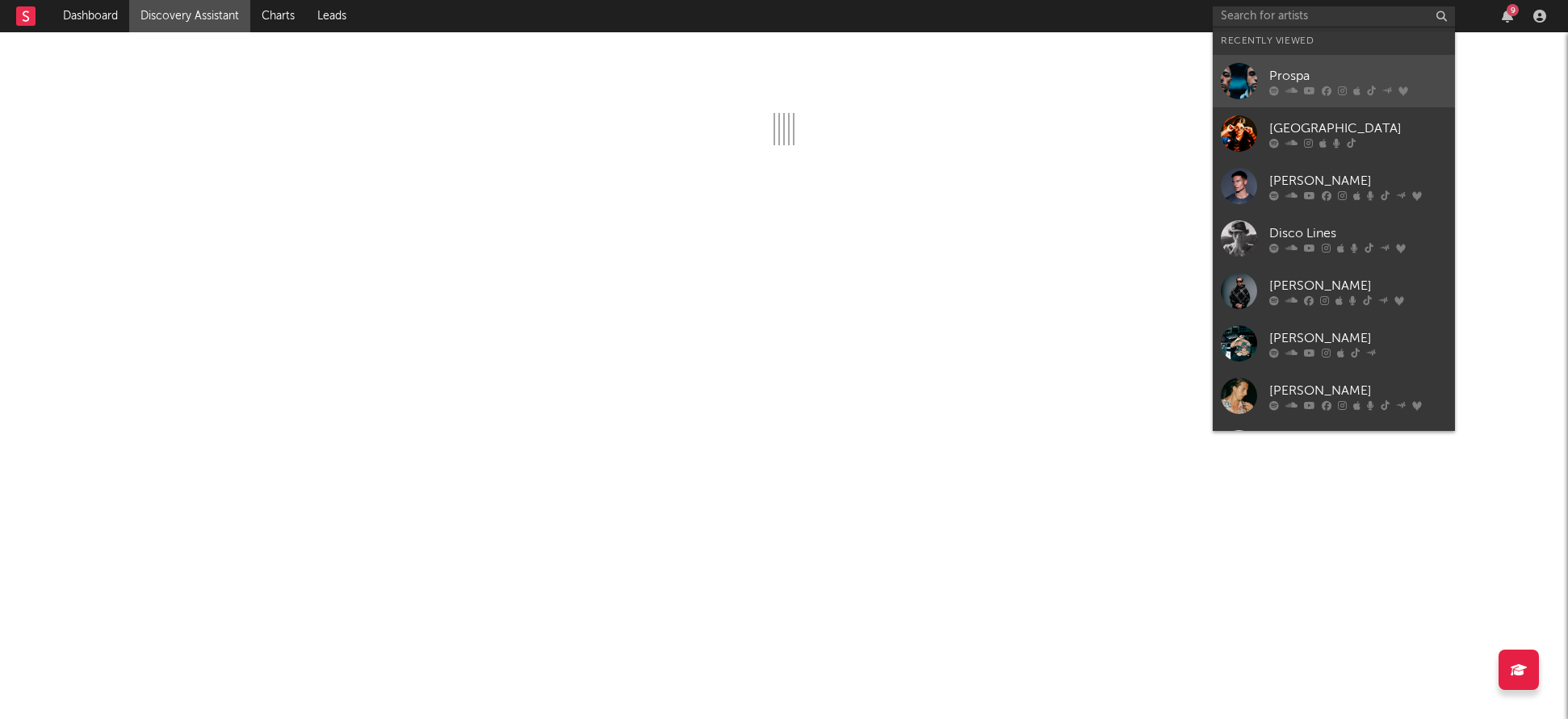
click at [1292, 70] on div "Prospa" at bounding box center [1357, 76] width 177 height 19
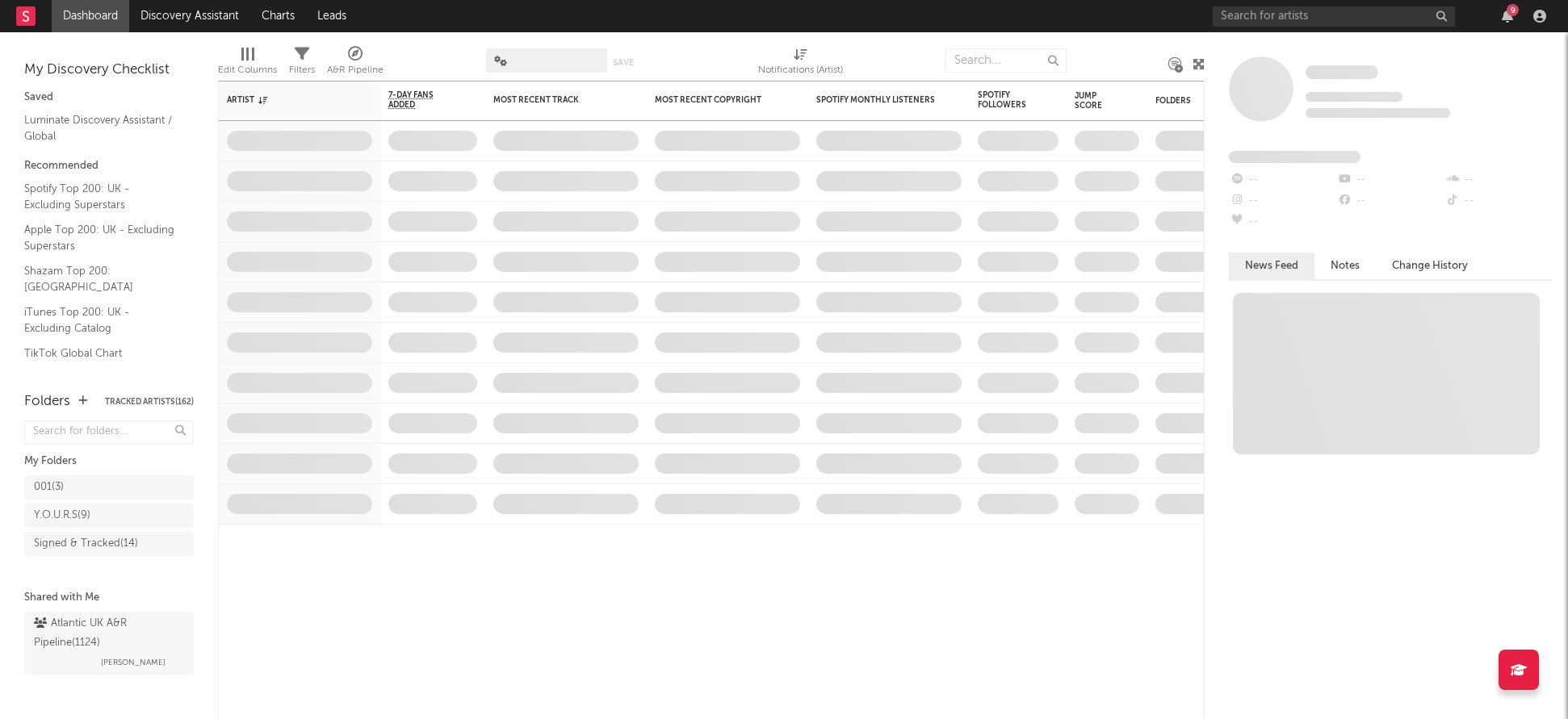
click at [1505, 16] on icon "button" at bounding box center [1507, 16] width 11 height 13
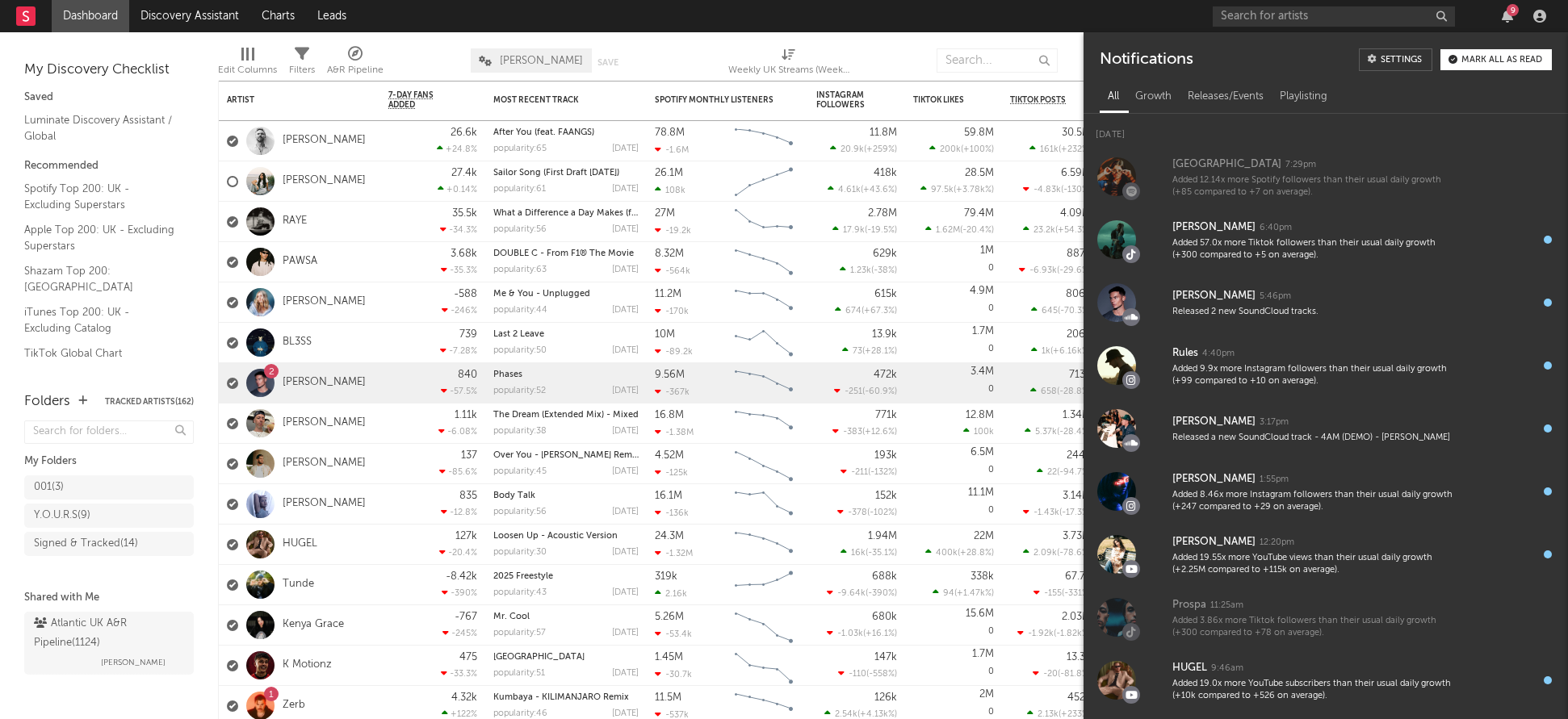
click at [1505, 16] on icon "button" at bounding box center [1507, 16] width 11 height 13
